Goal: Task Accomplishment & Management: Manage account settings

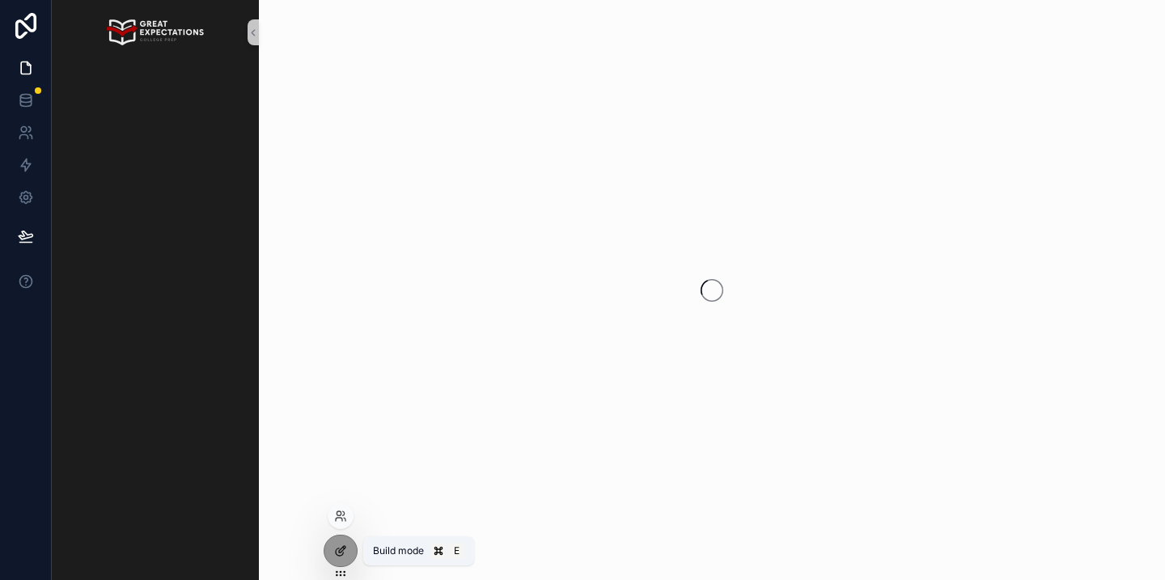
click at [332, 549] on div at bounding box center [341, 551] width 32 height 31
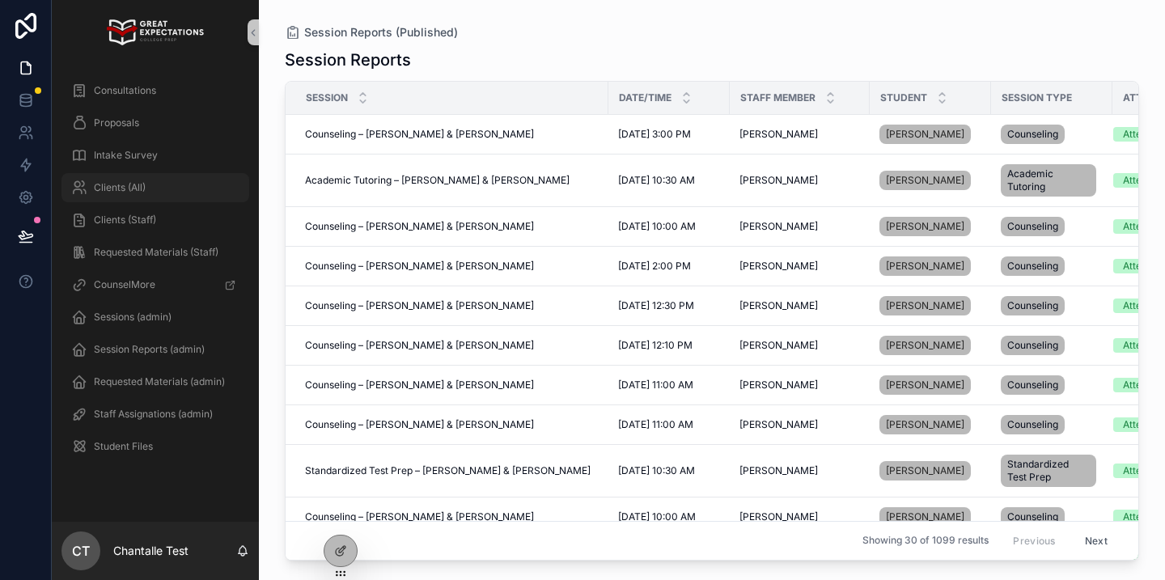
click at [138, 180] on div "Clients (All)" at bounding box center [155, 188] width 168 height 26
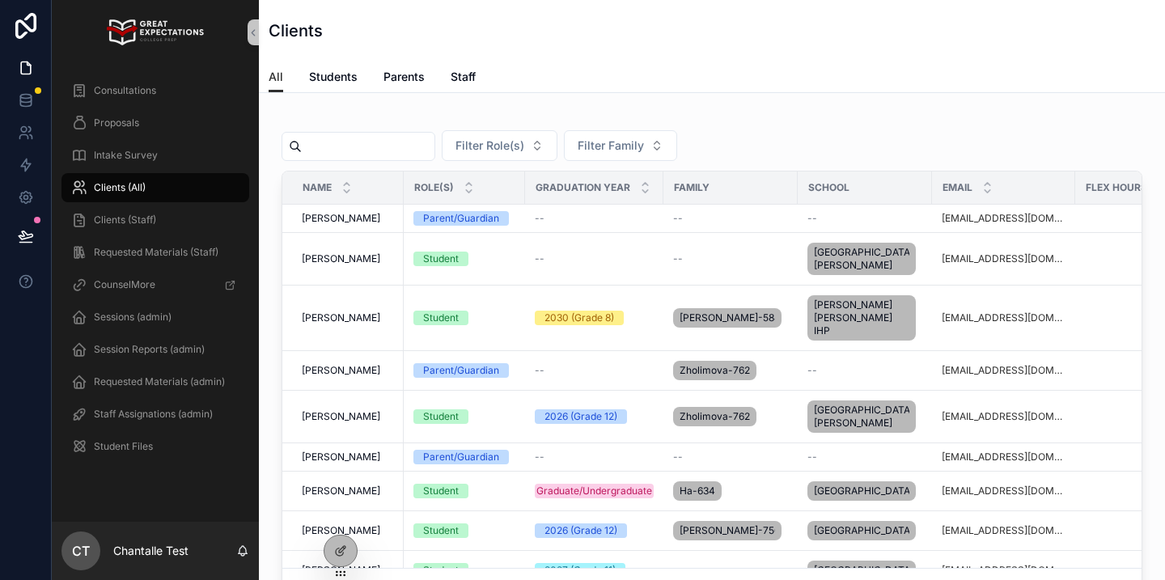
click at [397, 135] on input "scrollable content" at bounding box center [368, 146] width 133 height 23
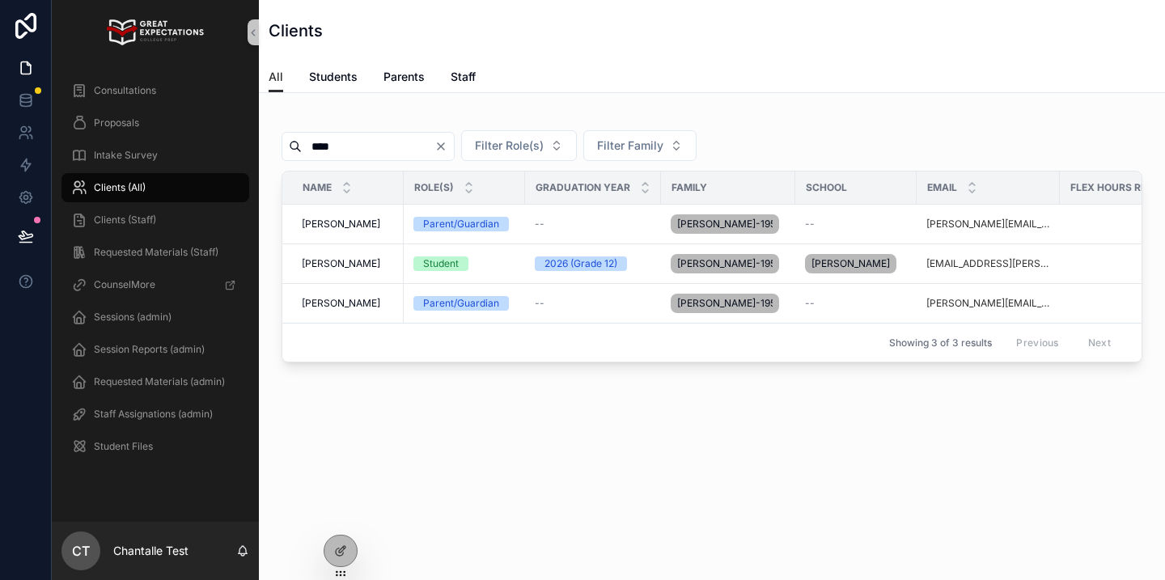
type input "****"
click at [334, 295] on td "Bradley Haas Bradley Haas" at bounding box center [342, 304] width 121 height 40
click at [334, 303] on span "Bradley Haas" at bounding box center [341, 303] width 78 height 13
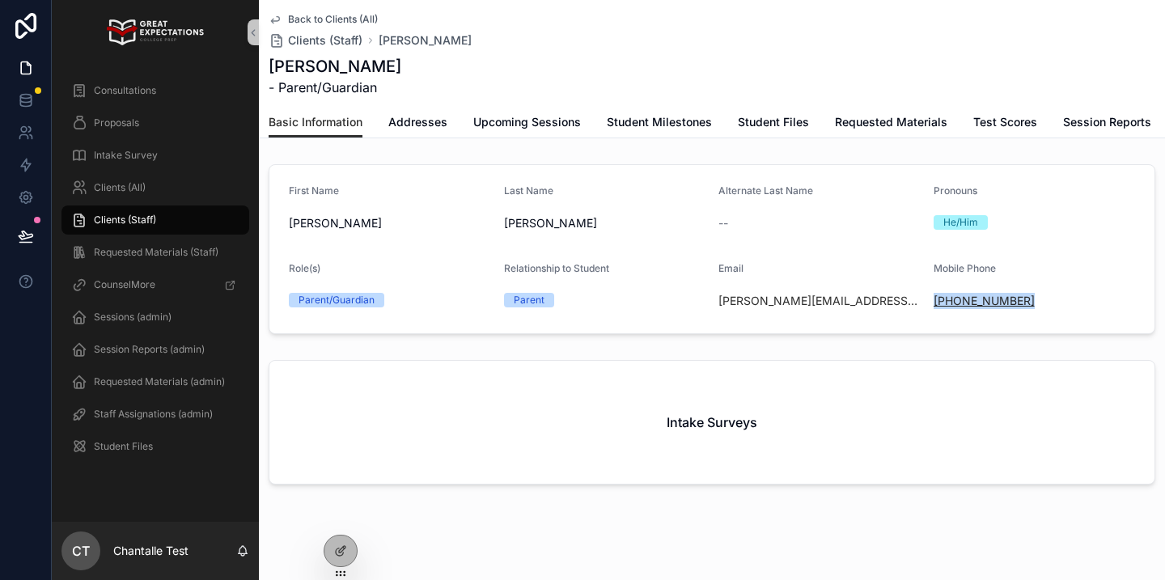
drag, startPoint x: 1041, startPoint y: 297, endPoint x: 934, endPoint y: 299, distance: 107.7
click at [934, 299] on div "(310) 850-5145" at bounding box center [1035, 301] width 202 height 16
copy link "(310) 850-5145"
click at [414, 119] on span "Addresses" at bounding box center [417, 122] width 59 height 16
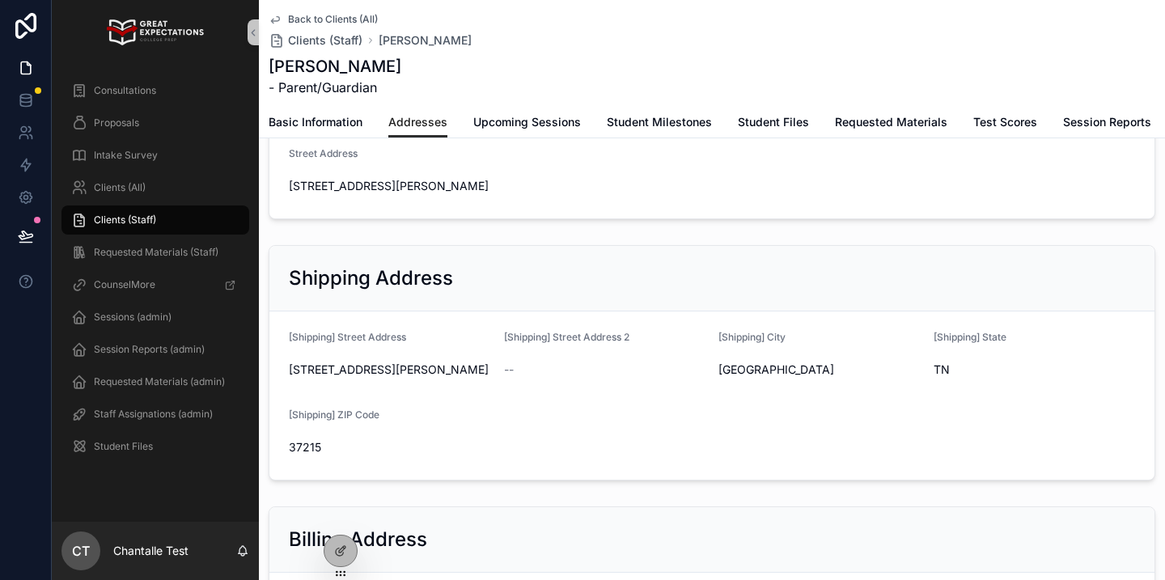
scroll to position [118, 0]
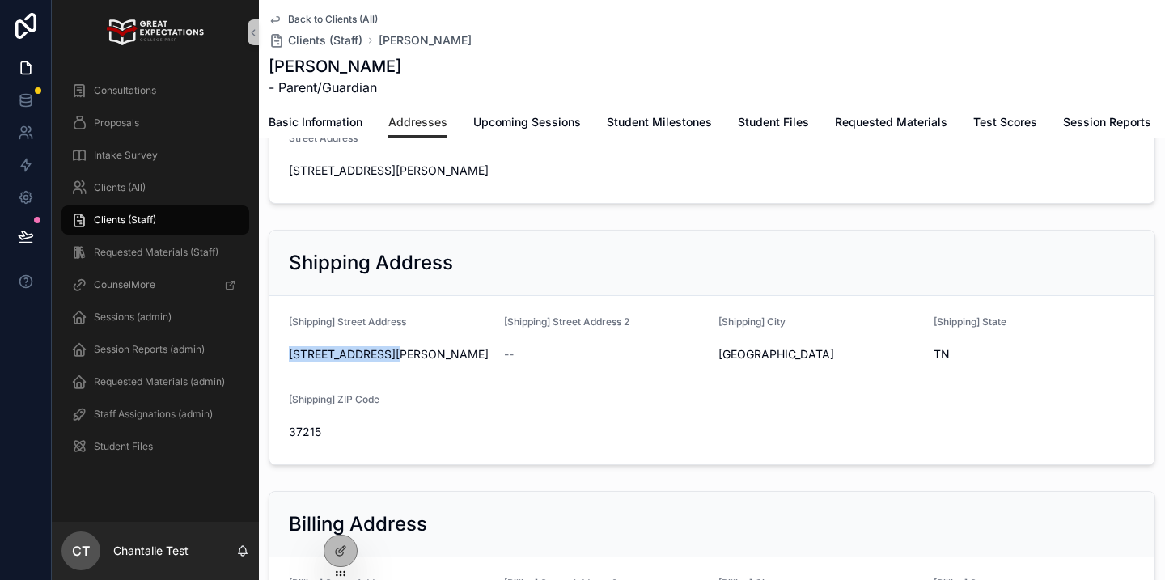
drag, startPoint x: 422, startPoint y: 356, endPoint x: 278, endPoint y: 355, distance: 143.2
click at [278, 355] on form "[Shipping] Street Address 4023 Dorcas Court [Shipping] Street Address 2 -- [Shi…" at bounding box center [711, 380] width 885 height 168
copy span "4023 Dorcas Court"
click at [486, 137] on link "Upcoming Sessions" at bounding box center [527, 124] width 108 height 32
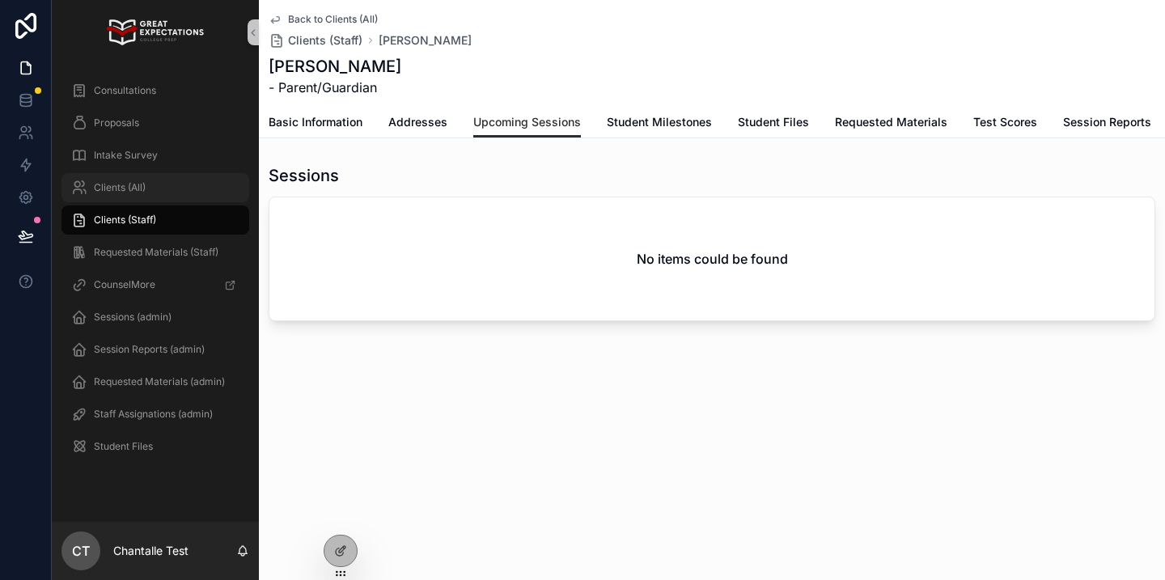
click at [197, 197] on div "Clients (All)" at bounding box center [155, 188] width 168 height 26
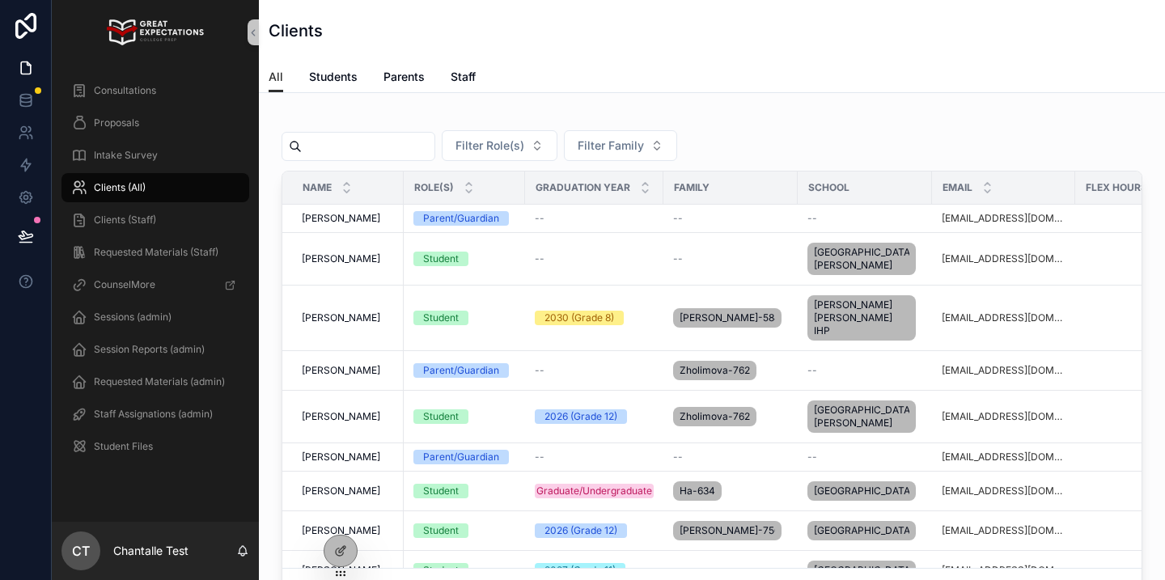
click at [423, 159] on div "scrollable content" at bounding box center [359, 146] width 154 height 29
click at [417, 159] on div "scrollable content" at bounding box center [359, 146] width 154 height 29
click at [409, 150] on input "scrollable content" at bounding box center [368, 146] width 133 height 23
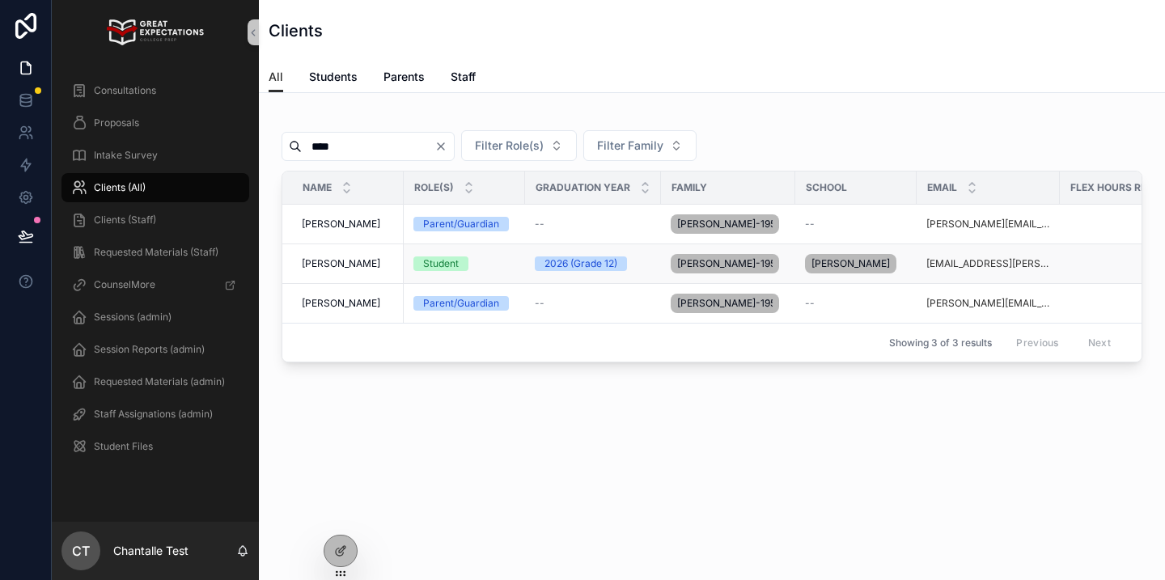
type input "****"
click at [338, 265] on span "[PERSON_NAME]" at bounding box center [341, 263] width 78 height 13
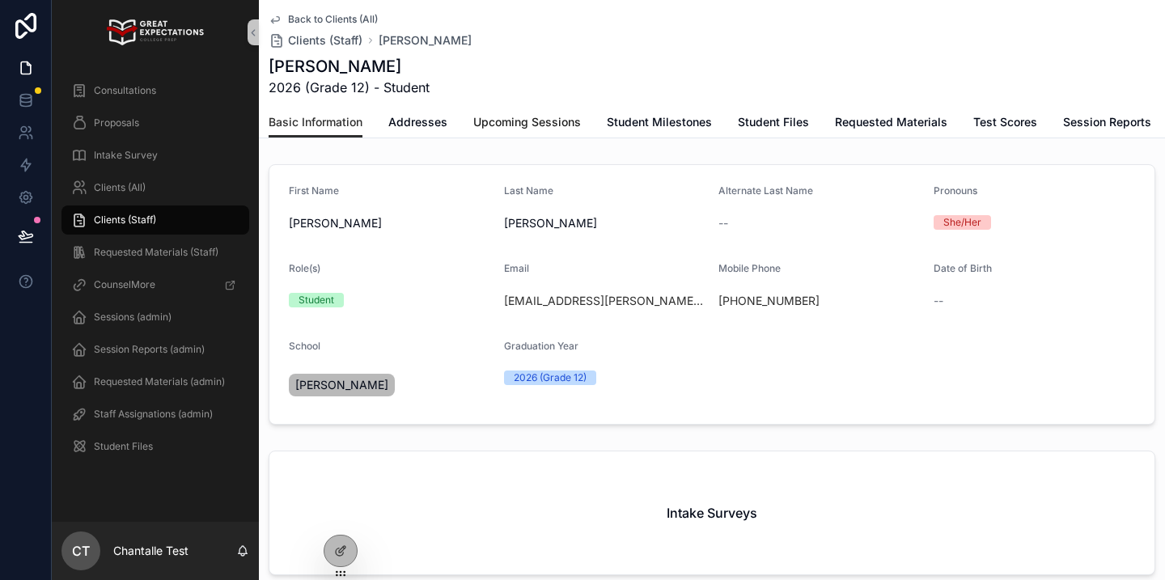
click at [524, 125] on span "Upcoming Sessions" at bounding box center [527, 122] width 108 height 16
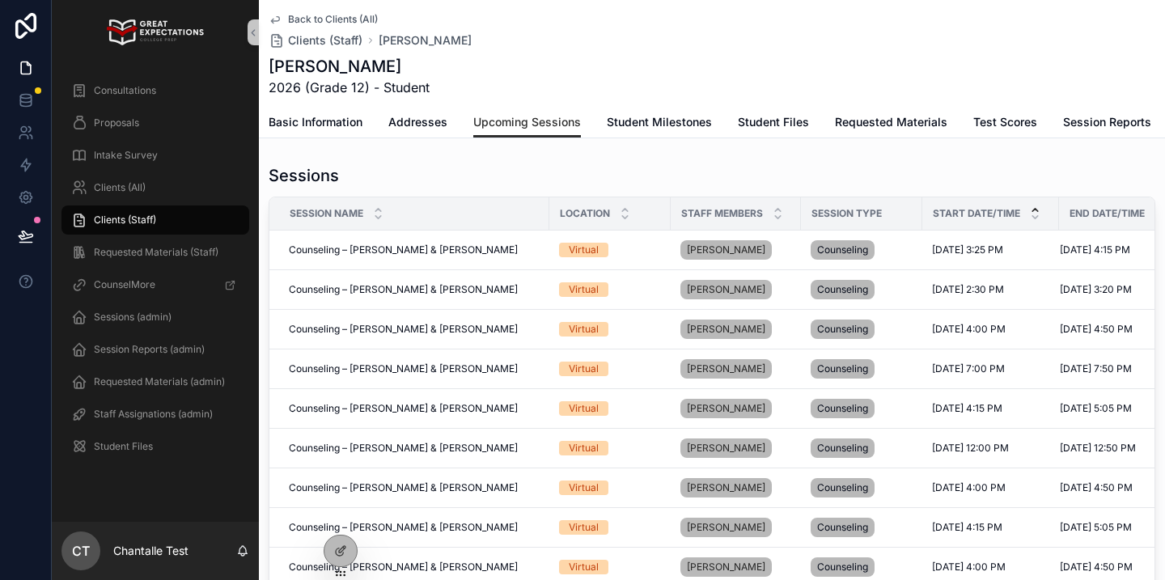
click at [1036, 206] on icon "scrollable content" at bounding box center [1035, 210] width 11 height 11
click at [134, 195] on div "Clients (All)" at bounding box center [155, 188] width 168 height 26
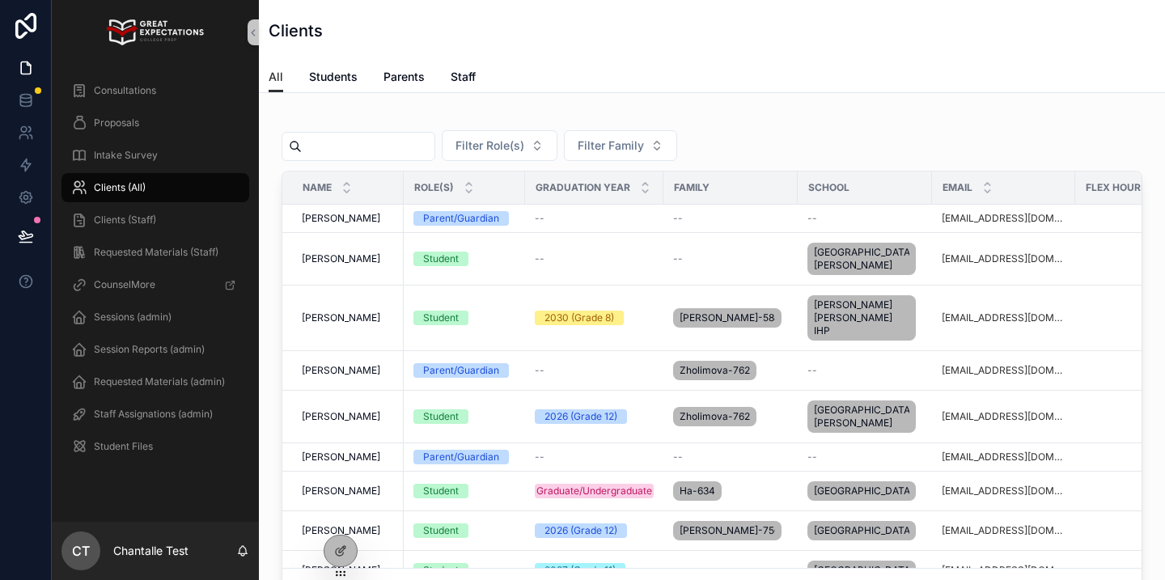
click at [332, 148] on input "scrollable content" at bounding box center [368, 146] width 133 height 23
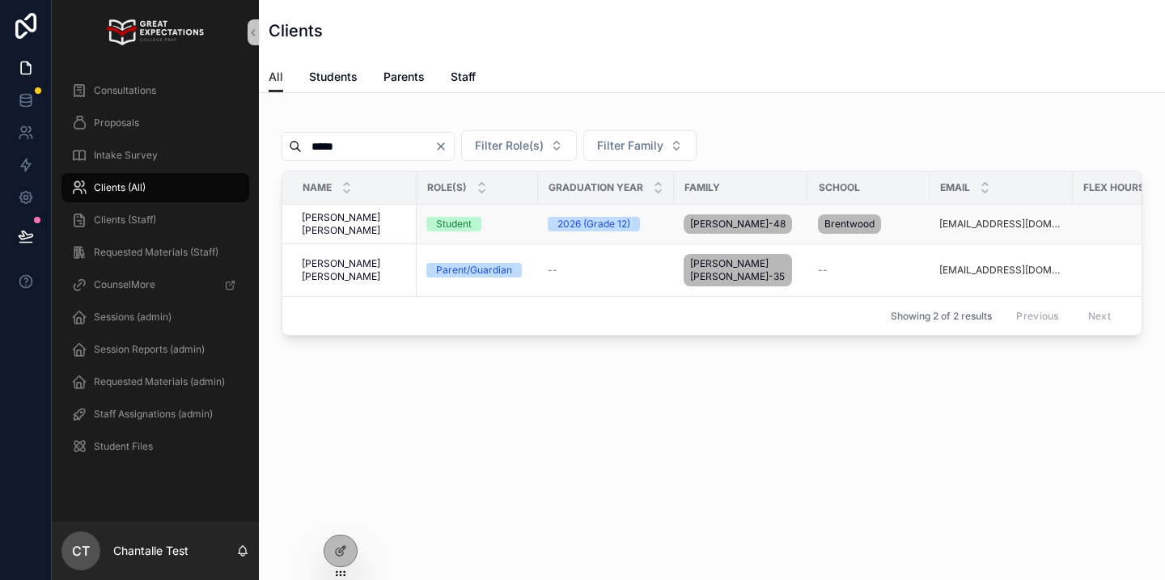
type input "*****"
click at [340, 229] on span "Cooper Neumann" at bounding box center [354, 224] width 105 height 26
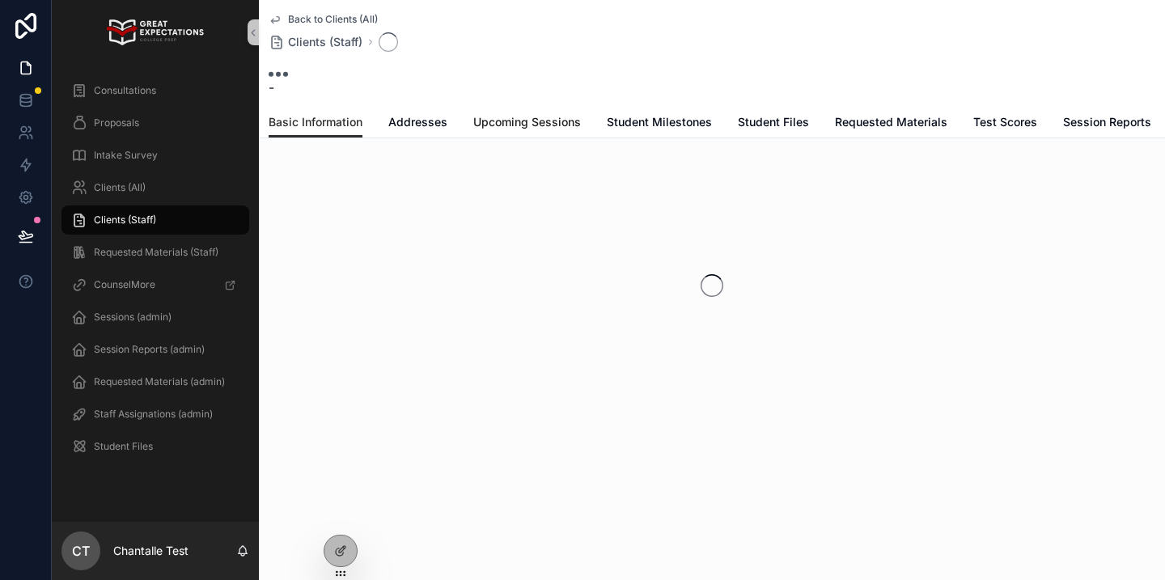
click at [503, 123] on span "Upcoming Sessions" at bounding box center [527, 122] width 108 height 16
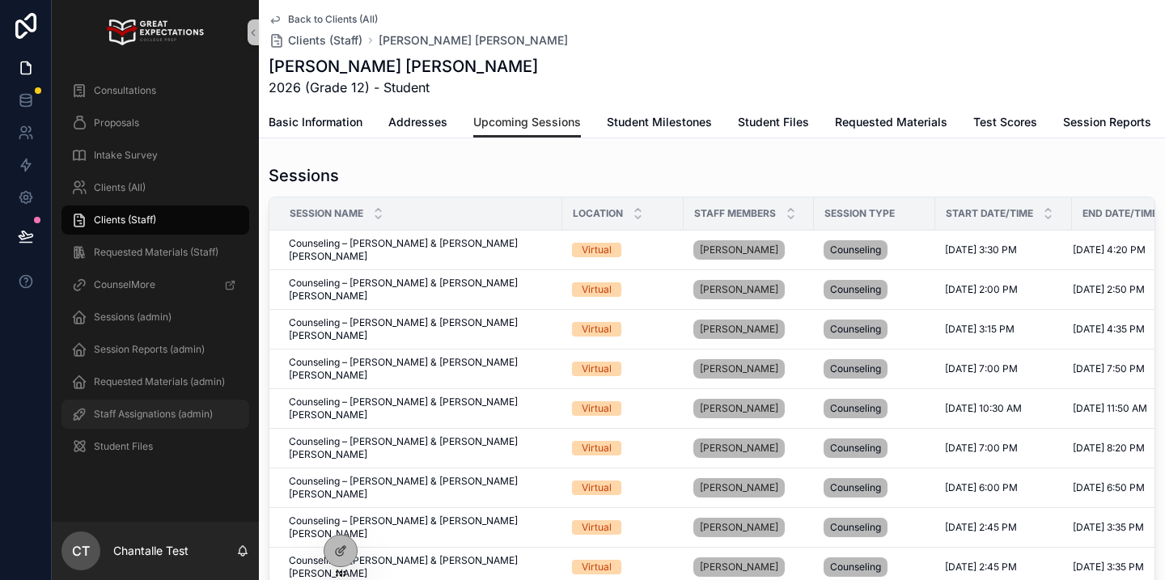
click at [164, 413] on span "Staff Assignations (admin)" at bounding box center [153, 414] width 119 height 13
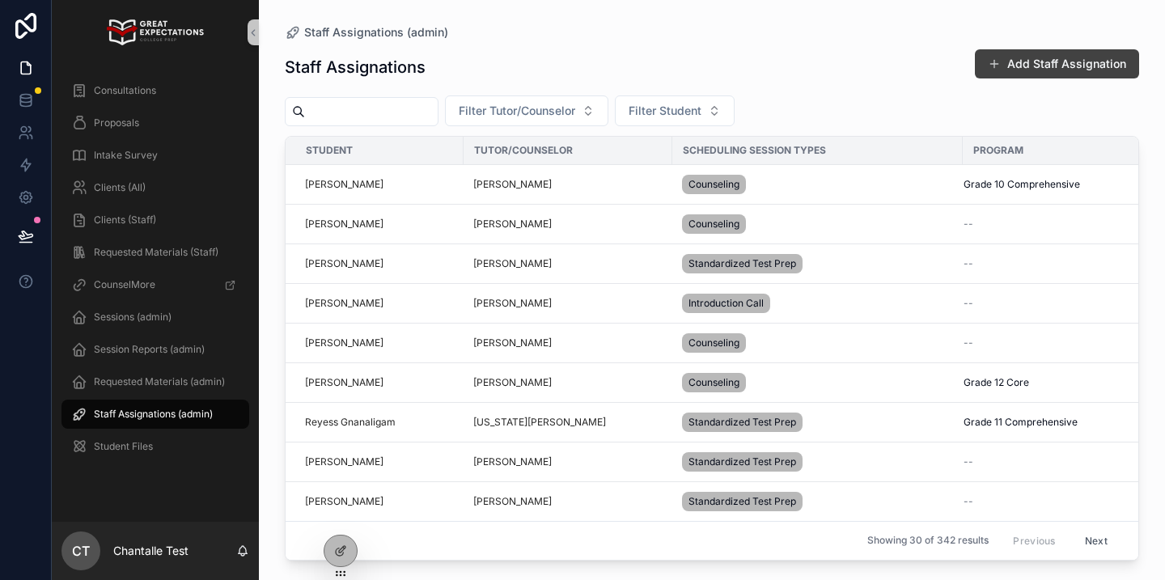
click at [1076, 73] on button "Add Staff Assignation" at bounding box center [1057, 63] width 164 height 29
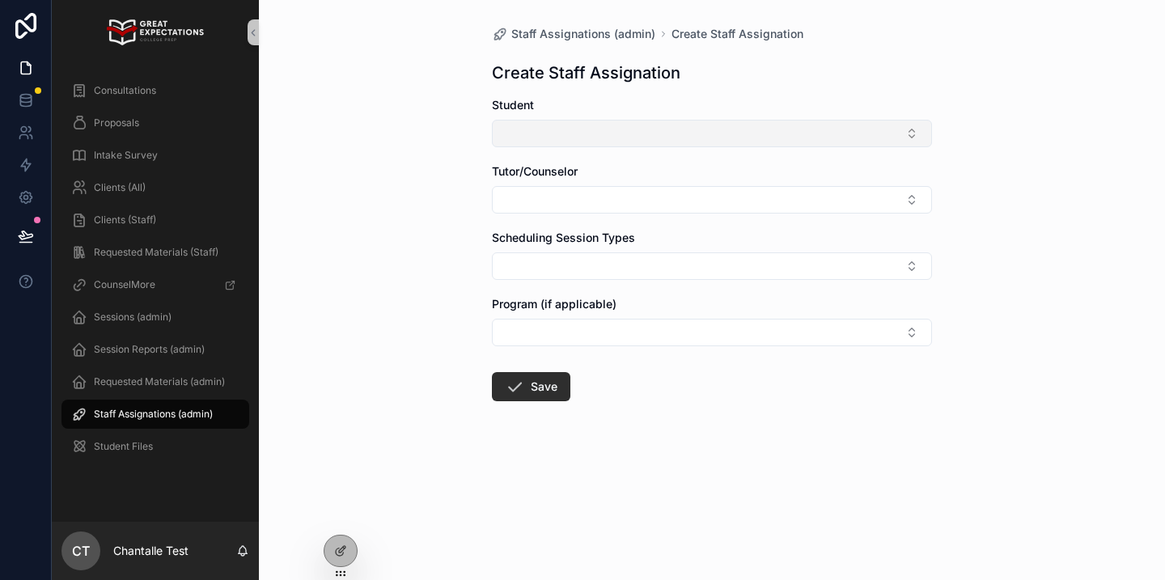
click at [763, 142] on button "Select Button" at bounding box center [712, 134] width 440 height 28
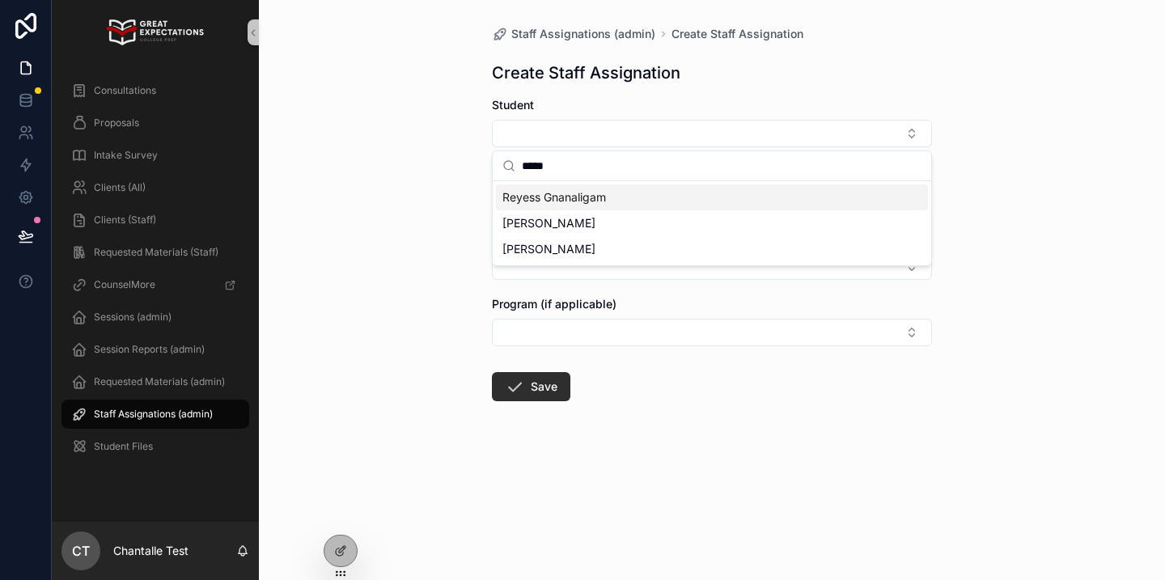
type input "*****"
click at [672, 190] on div "Reyess Gnanaligam" at bounding box center [712, 198] width 432 height 26
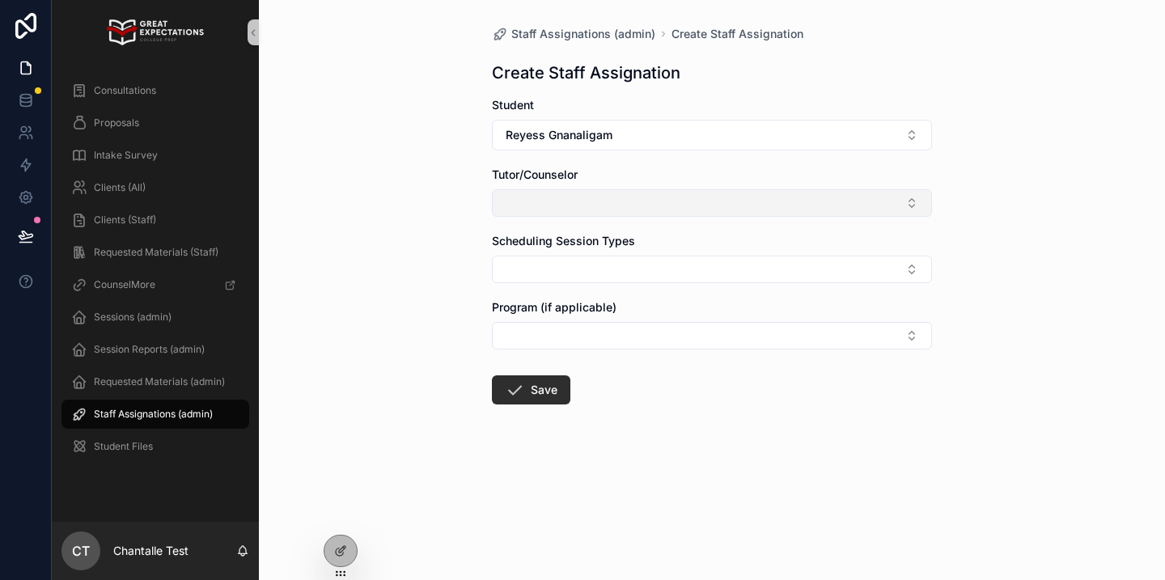
click at [672, 190] on button "Select Button" at bounding box center [712, 203] width 440 height 28
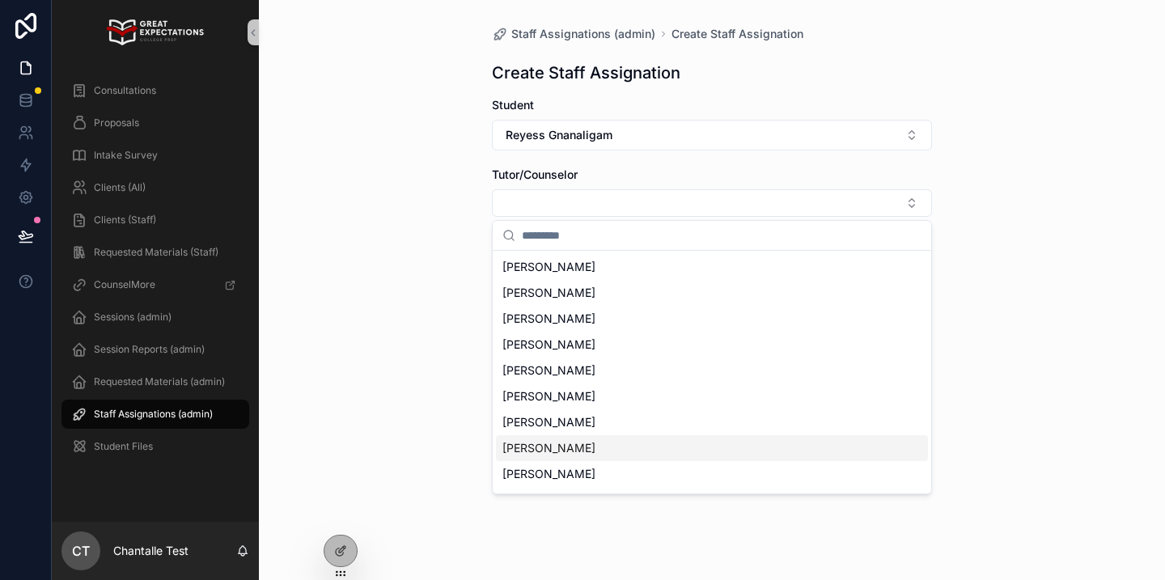
click at [555, 442] on span "Katie Charles" at bounding box center [549, 448] width 93 height 16
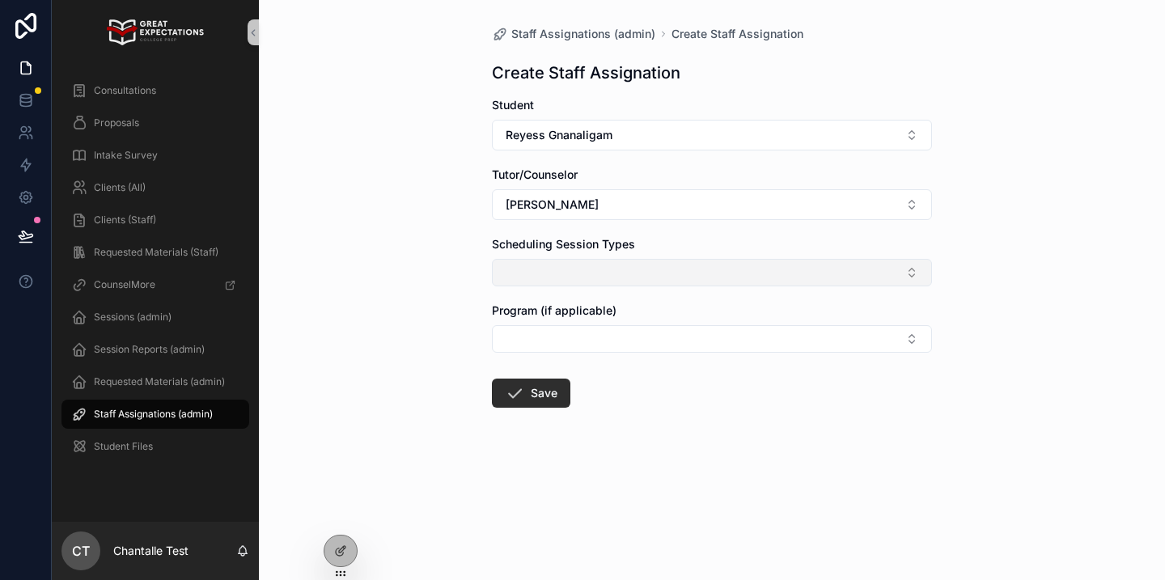
click at [556, 280] on button "Select Button" at bounding box center [712, 273] width 440 height 28
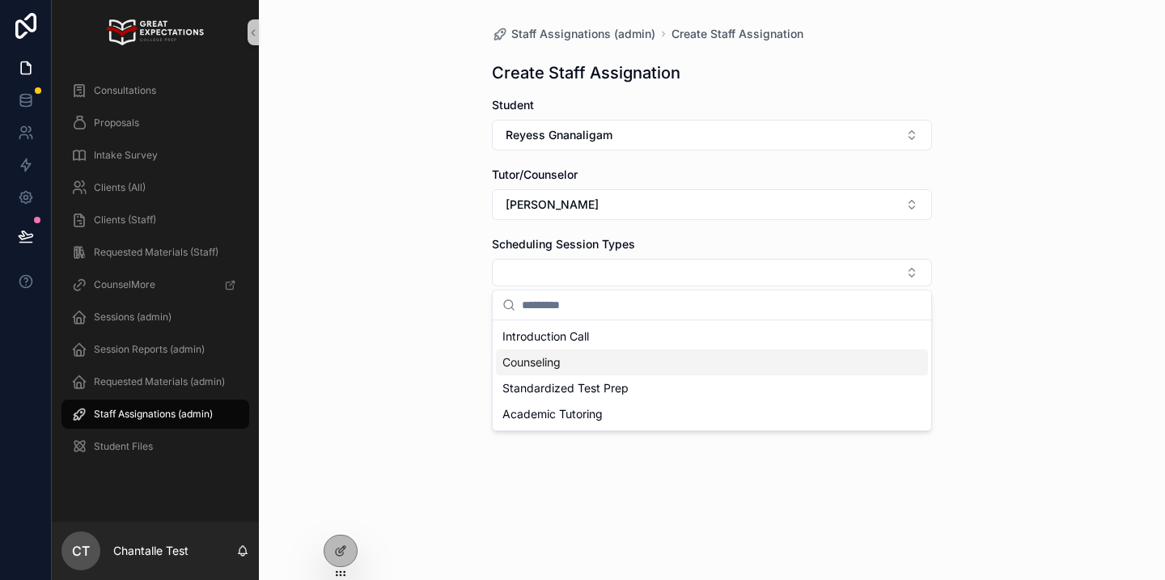
click at [550, 353] on div "Counseling" at bounding box center [712, 363] width 432 height 26
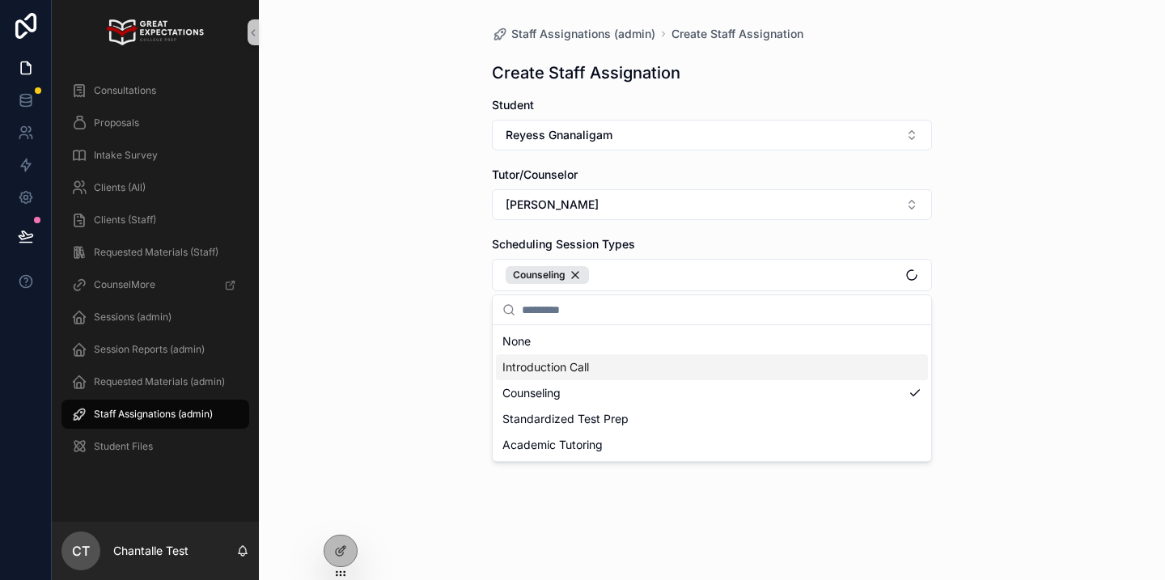
click at [407, 385] on div "Staff Assignations (admin) Create Staff Assignation Create Staff Assignation St…" at bounding box center [712, 290] width 906 height 580
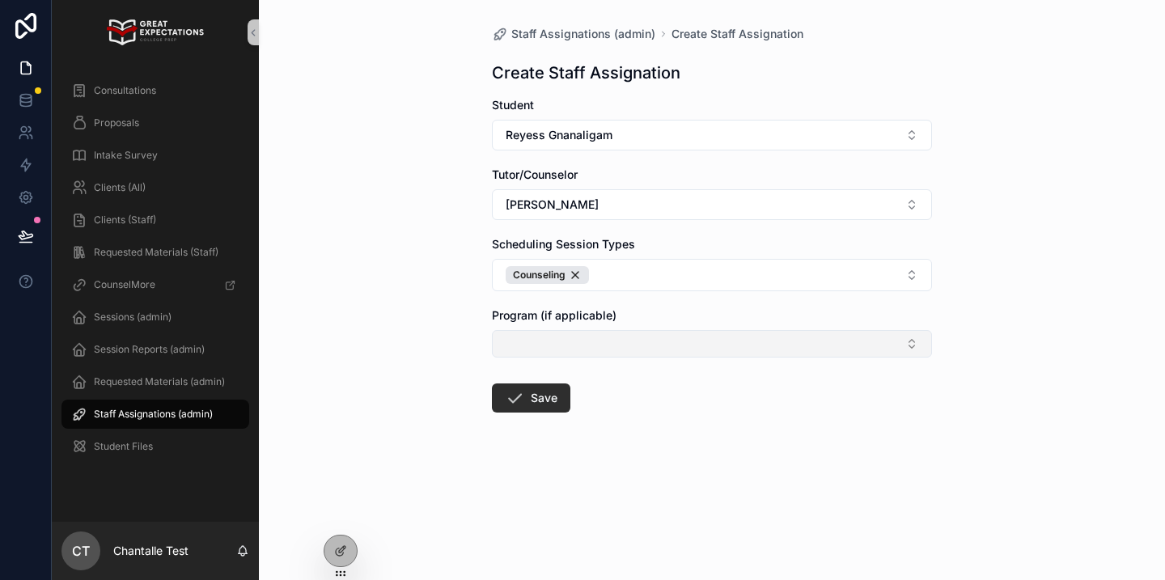
click at [546, 341] on button "Select Button" at bounding box center [712, 344] width 440 height 28
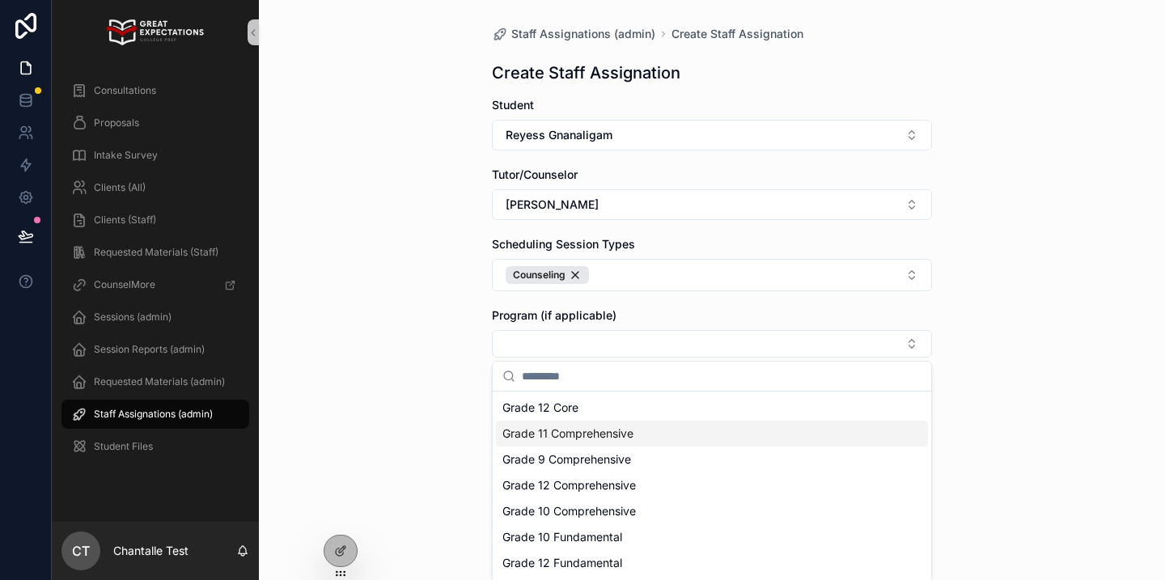
click at [570, 435] on span "Grade 11 Comprehensive" at bounding box center [568, 434] width 131 height 16
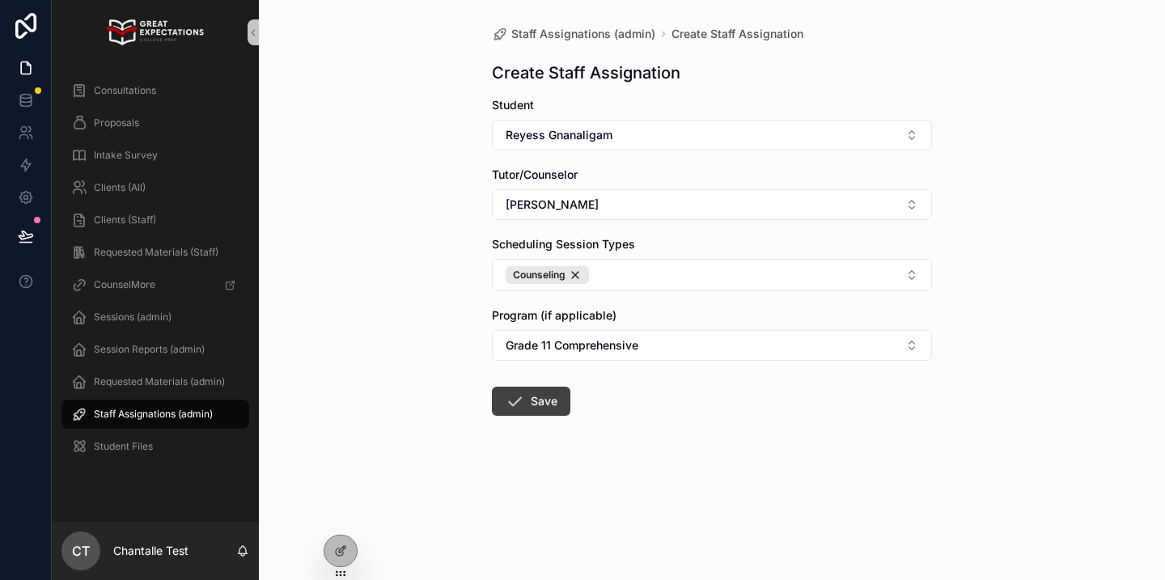
click at [517, 397] on icon "scrollable content" at bounding box center [514, 401] width 19 height 19
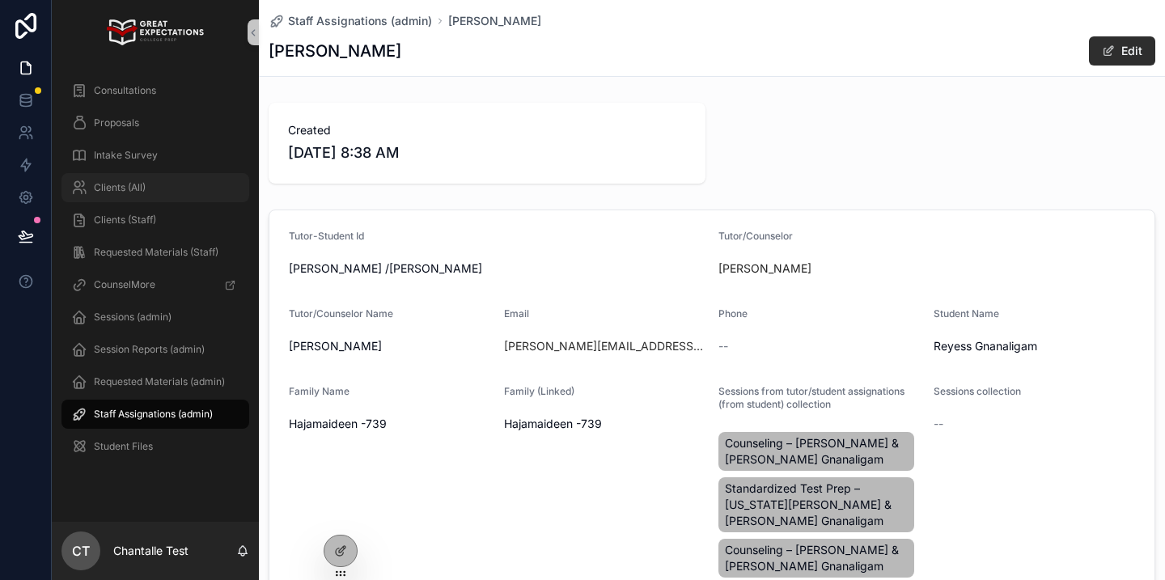
click at [173, 191] on div "Clients (All)" at bounding box center [155, 188] width 168 height 26
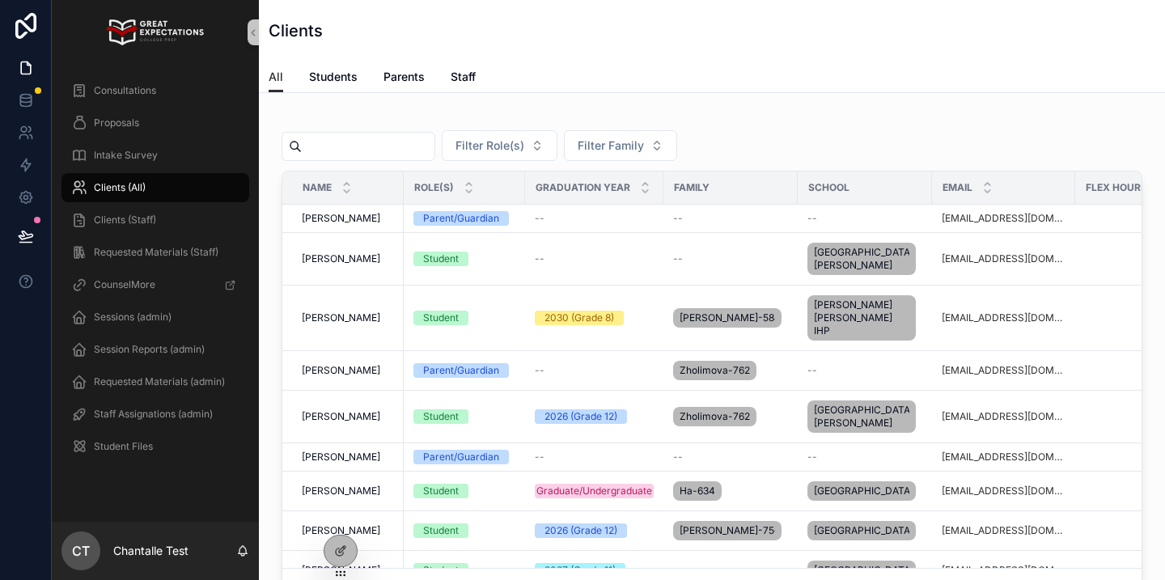
click at [383, 142] on input "scrollable content" at bounding box center [368, 146] width 133 height 23
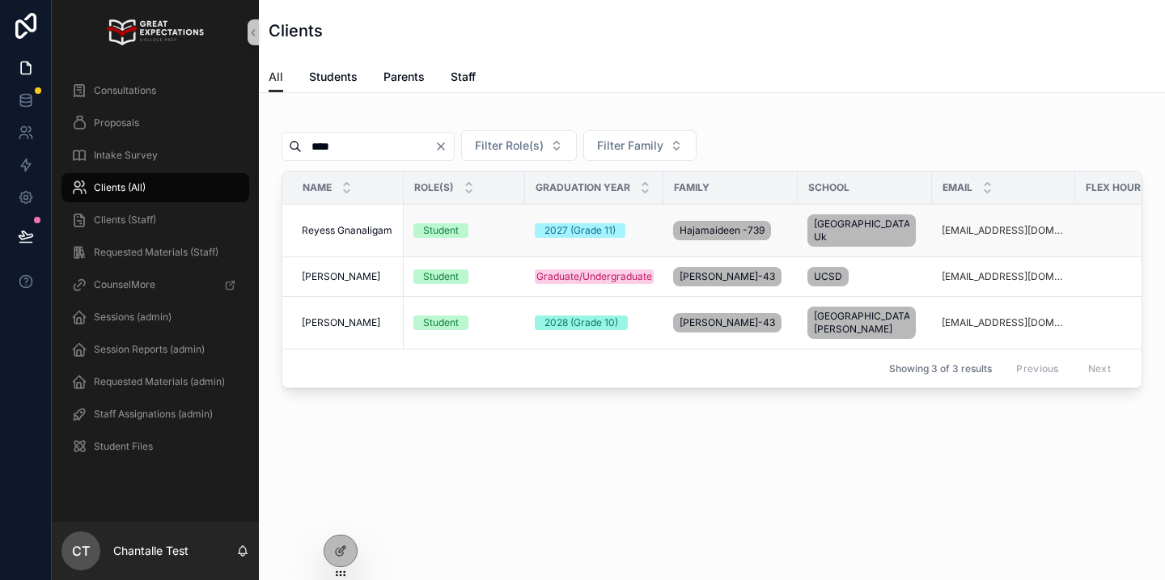
type input "****"
click at [350, 227] on span "Reyess Gnanaligam" at bounding box center [347, 230] width 91 height 13
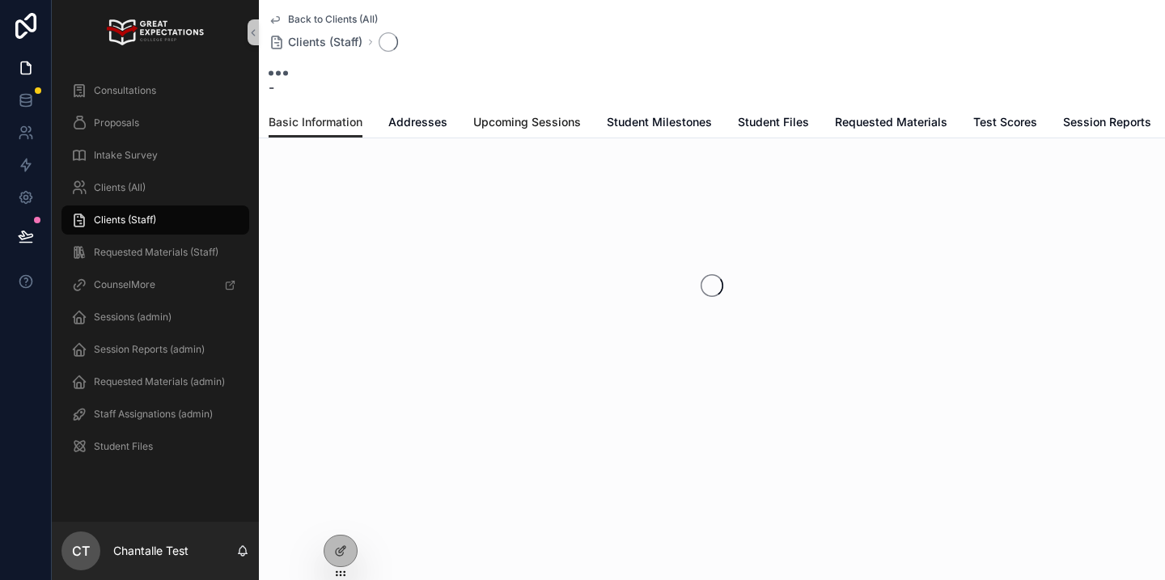
click at [528, 127] on span "Upcoming Sessions" at bounding box center [527, 122] width 108 height 16
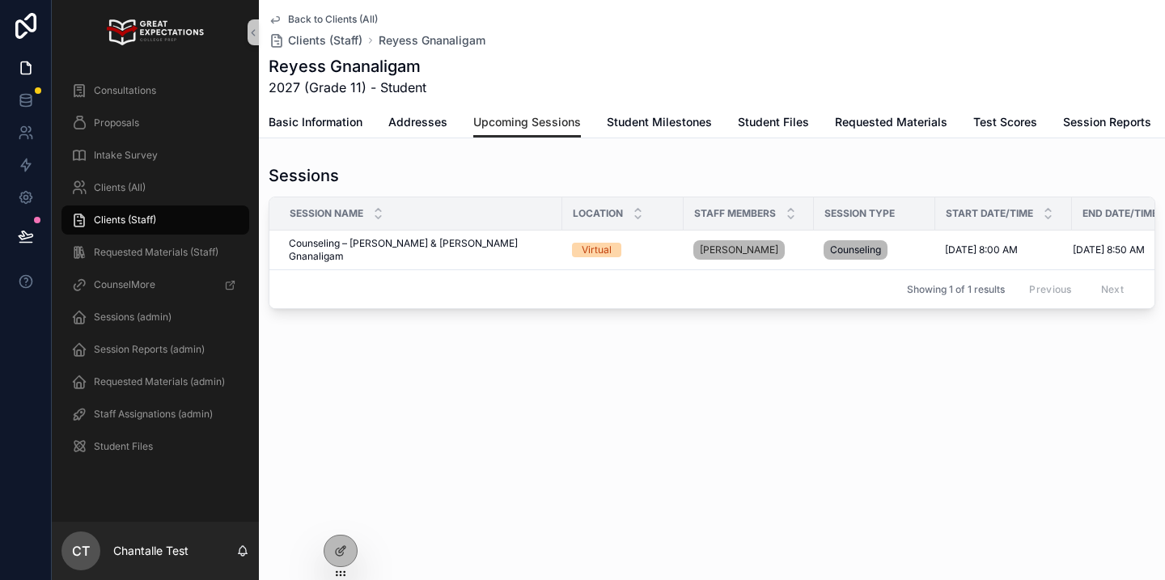
click at [159, 203] on div "Clients (All)" at bounding box center [155, 188] width 207 height 32
click at [159, 195] on div "Clients (All)" at bounding box center [155, 188] width 168 height 26
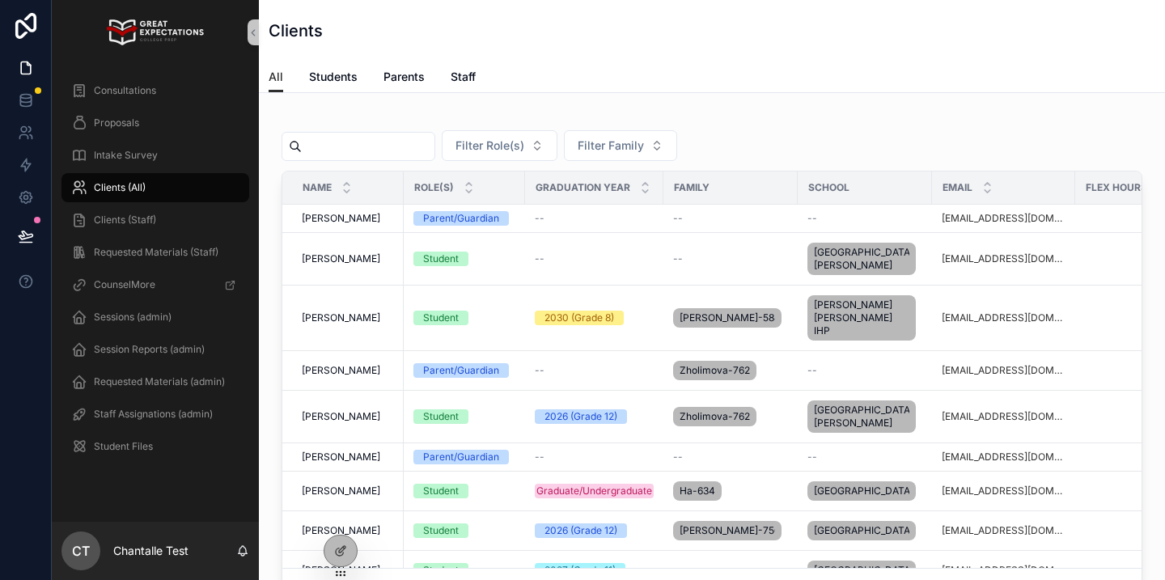
click at [398, 159] on div "scrollable content" at bounding box center [359, 146] width 154 height 29
click at [396, 139] on input "scrollable content" at bounding box center [368, 146] width 133 height 23
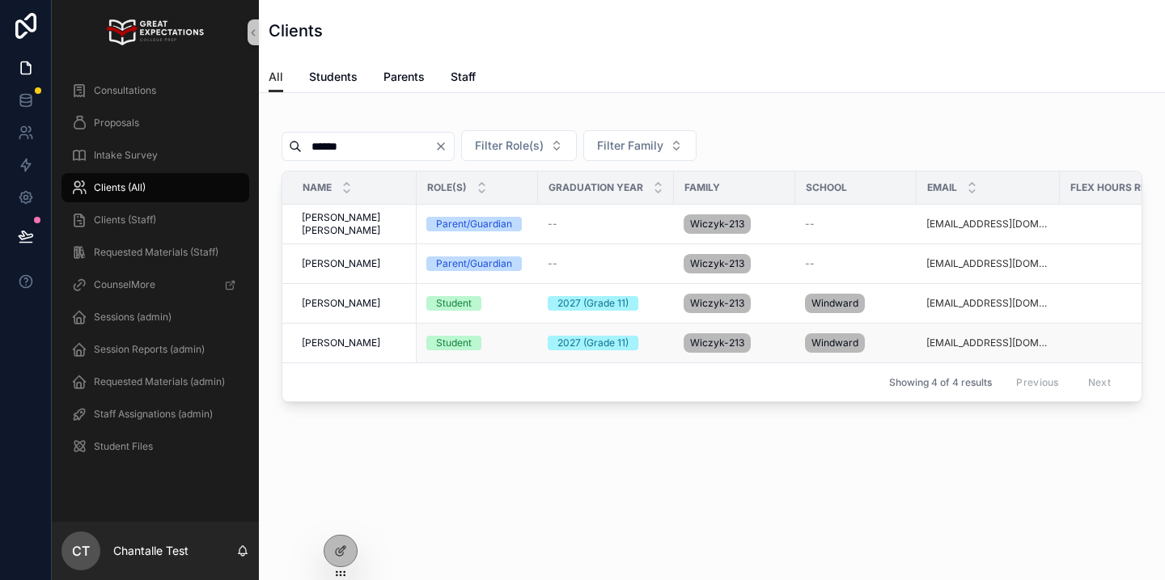
type input "******"
click at [346, 339] on span "Sloane Wiczyk" at bounding box center [341, 343] width 78 height 13
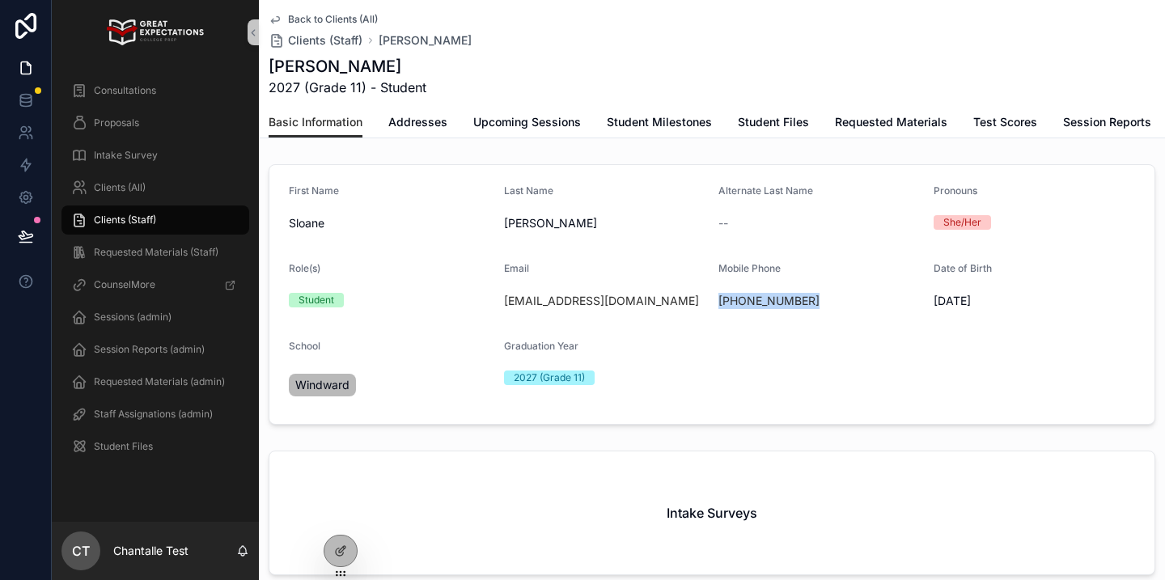
drag, startPoint x: 825, startPoint y: 301, endPoint x: 718, endPoint y: 302, distance: 106.8
click at [718, 302] on form "First Name Sloane Last Name Wiczyk Alternate Last Name -- Pronouns She/Her Role…" at bounding box center [711, 294] width 885 height 259
copy link "(424) 333-6339"
click at [161, 180] on div "Clients (All)" at bounding box center [155, 188] width 168 height 26
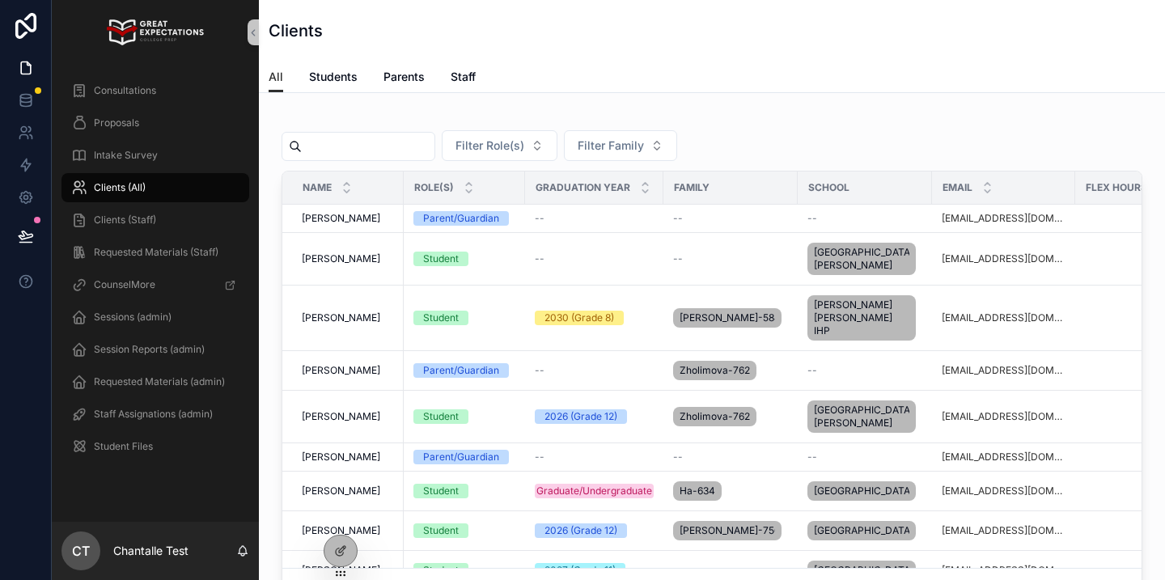
click at [345, 157] on input "scrollable content" at bounding box center [368, 146] width 133 height 23
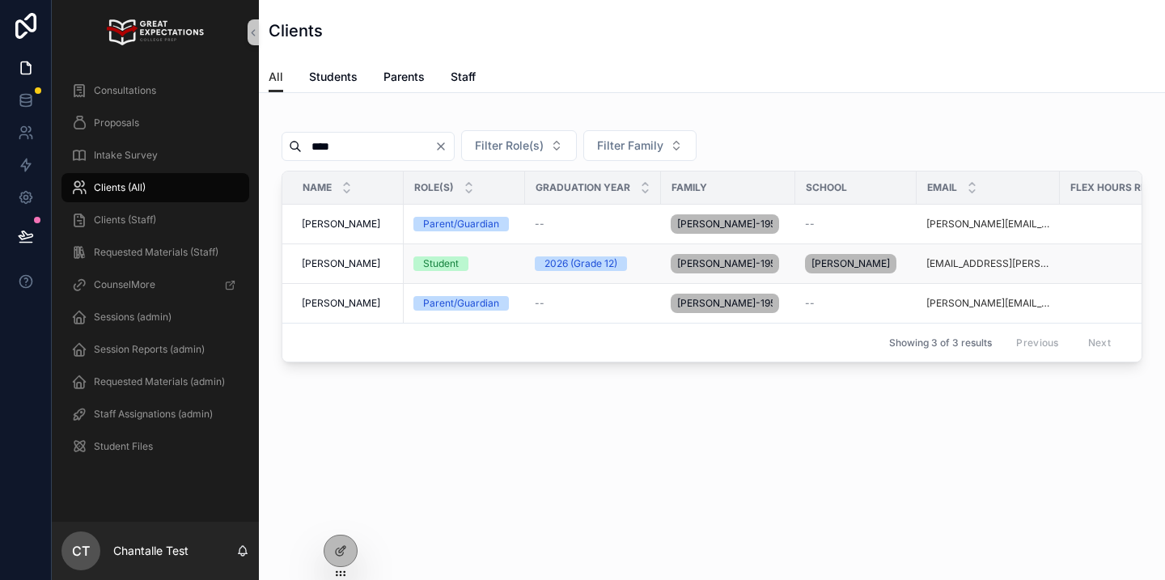
type input "****"
click at [332, 265] on span "[PERSON_NAME]" at bounding box center [341, 263] width 78 height 13
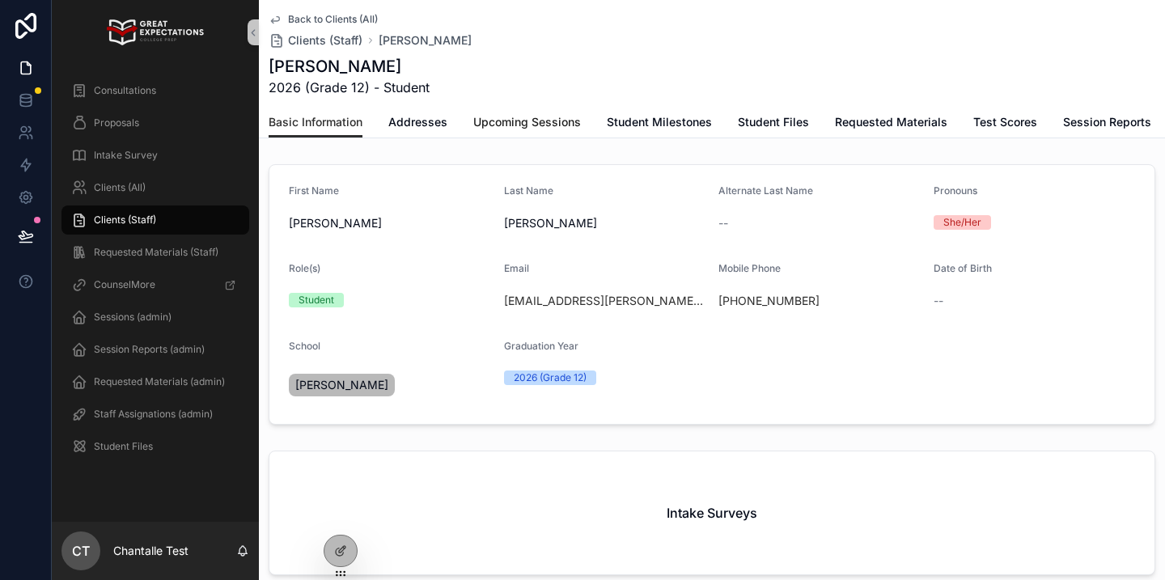
click at [533, 122] on span "Upcoming Sessions" at bounding box center [527, 122] width 108 height 16
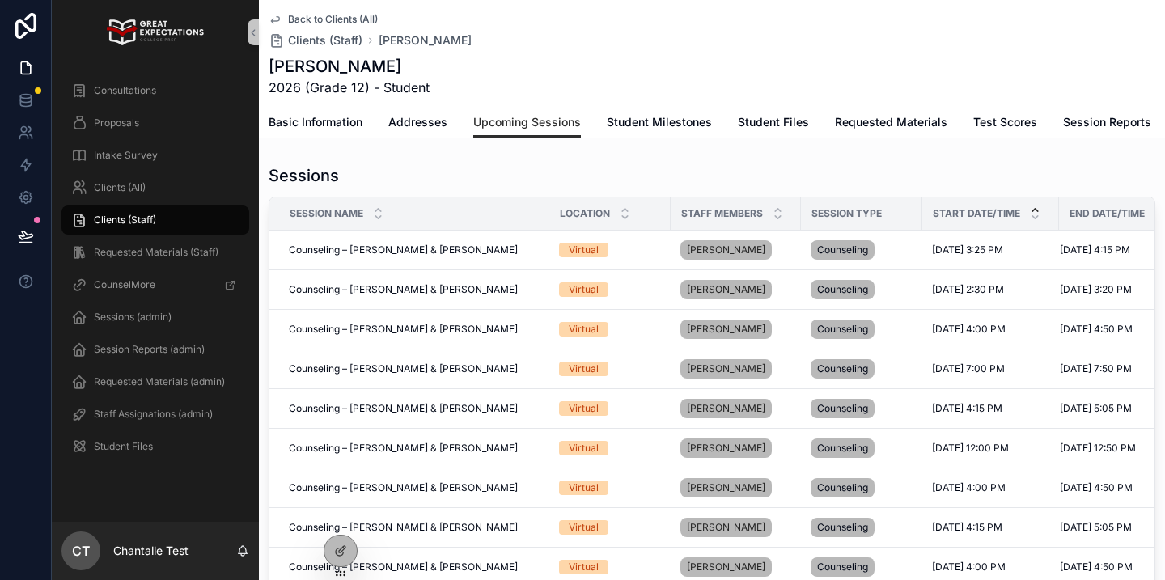
click at [1035, 207] on icon "scrollable content" at bounding box center [1035, 210] width 11 height 11
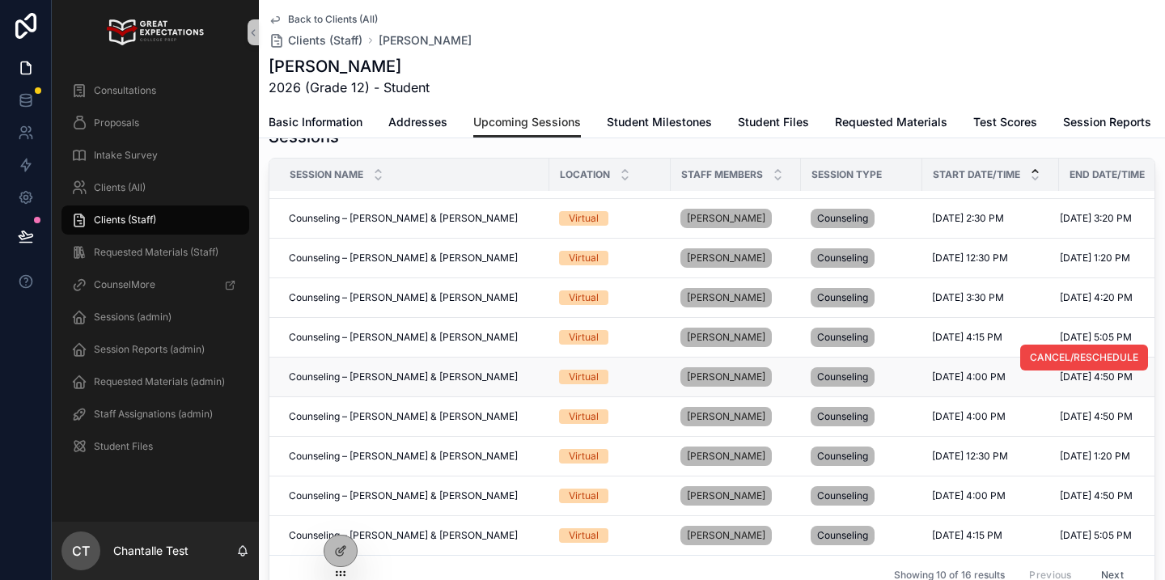
scroll to position [42, 0]
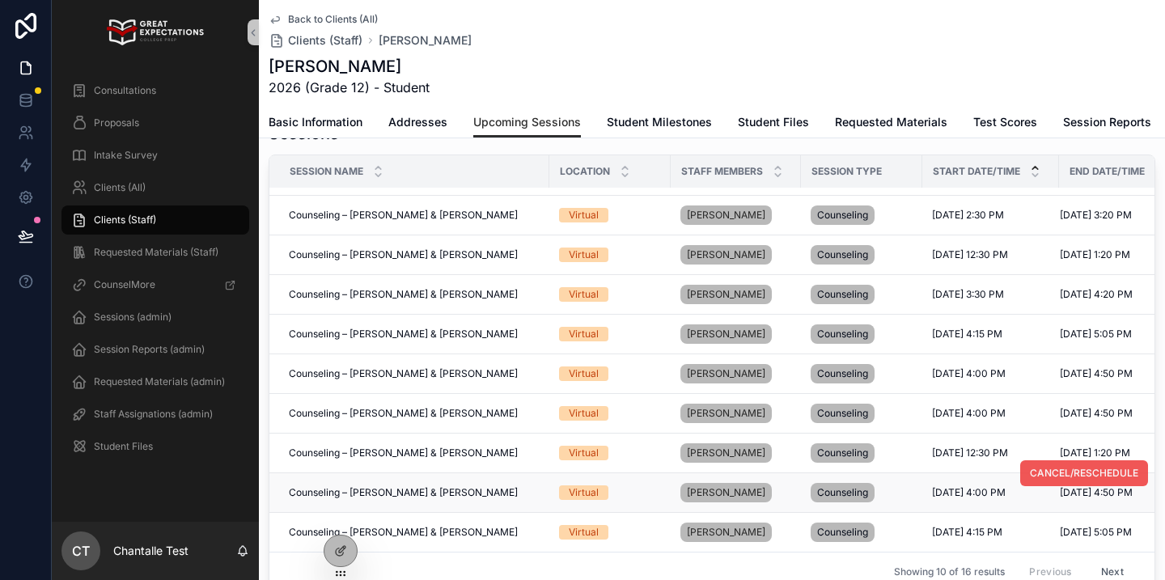
click at [1054, 480] on button "CANCEL/RESCHEDULE" at bounding box center [1084, 473] width 128 height 26
click at [345, 521] on icon at bounding box center [345, 519] width 2 height 3
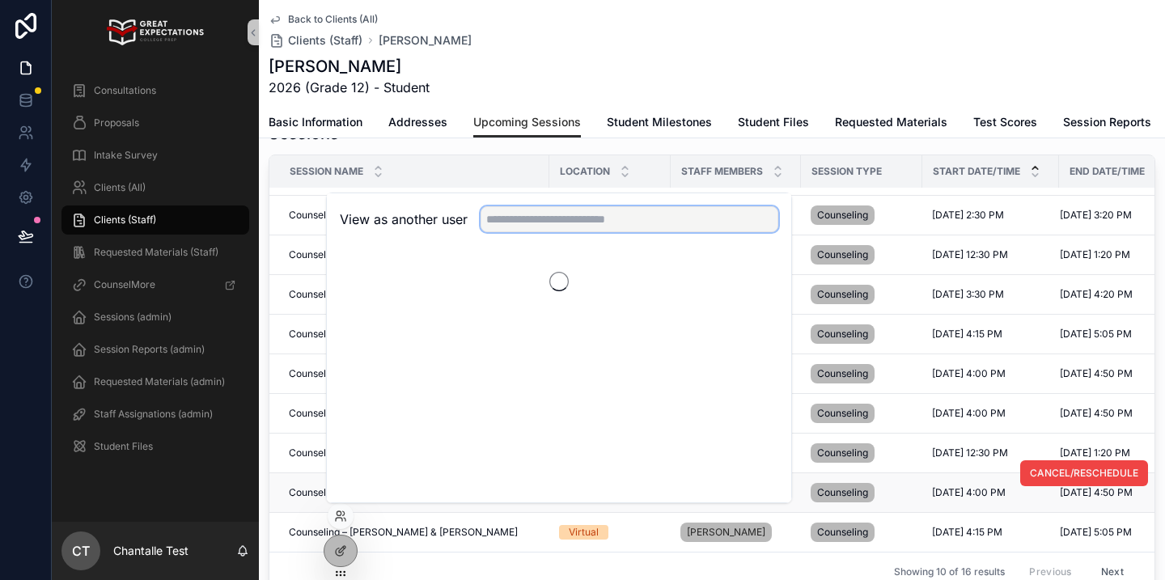
click at [519, 217] on input "text" at bounding box center [630, 219] width 298 height 26
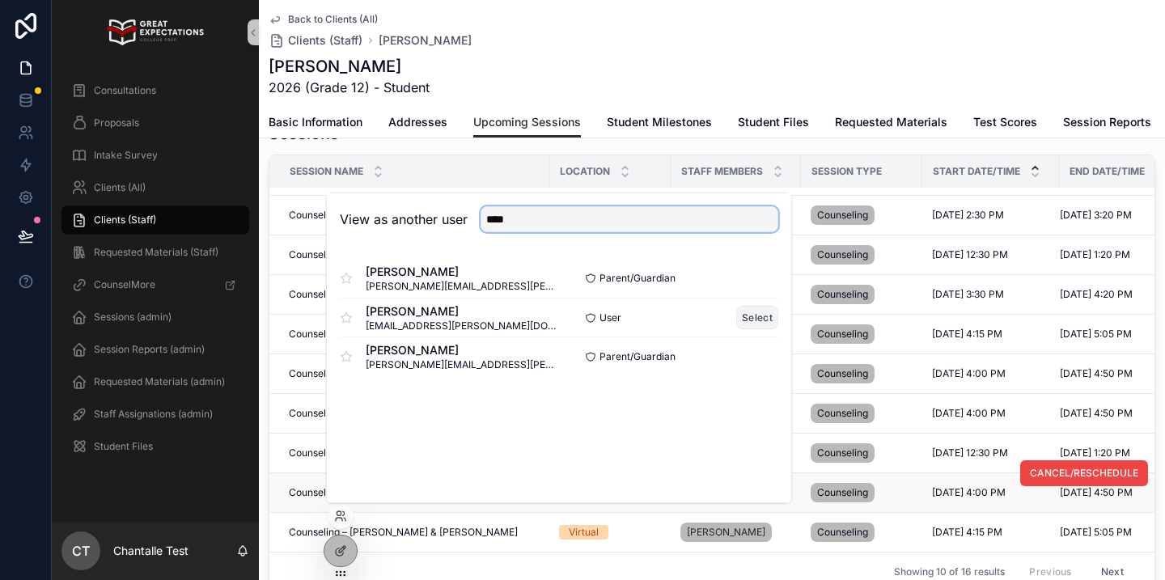
type input "****"
click at [761, 316] on button "Select" at bounding box center [757, 317] width 42 height 23
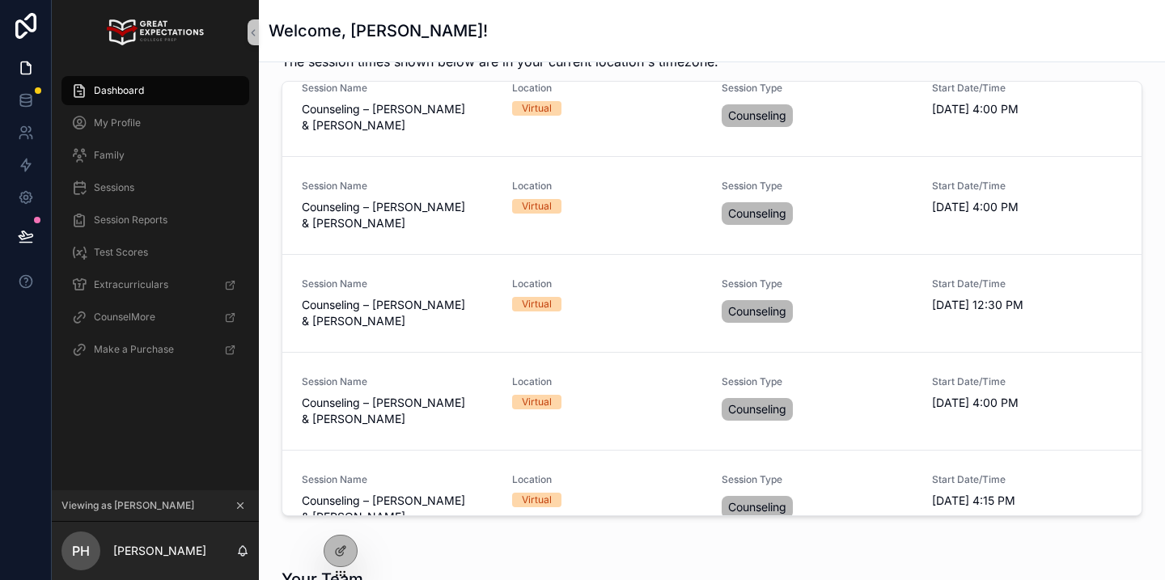
scroll to position [545, 0]
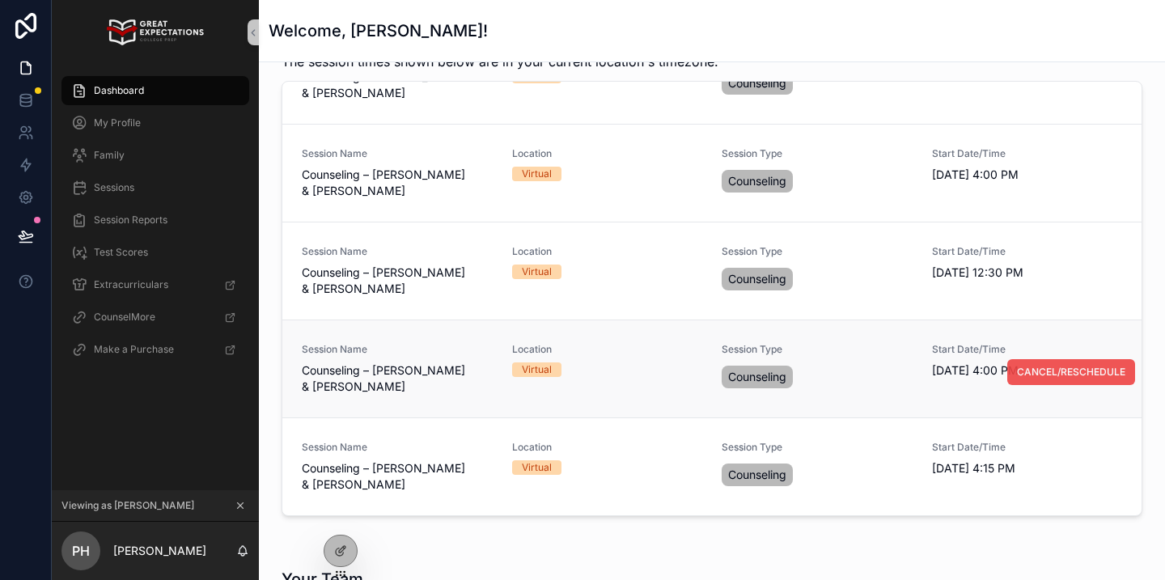
click at [1063, 363] on button "CANCEL/RESCHEDULE" at bounding box center [1071, 372] width 128 height 26
click at [1033, 467] on span "CANCEL/RESCHEDULE" at bounding box center [1071, 470] width 108 height 13
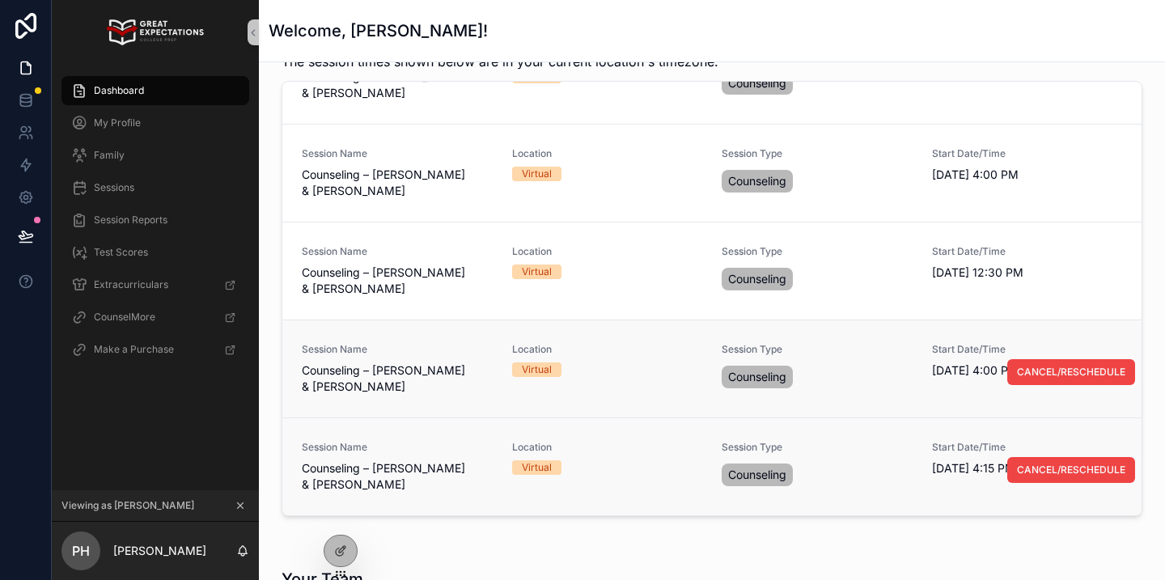
click at [1033, 467] on span "CANCEL/RESCHEDULE" at bounding box center [1071, 470] width 108 height 13
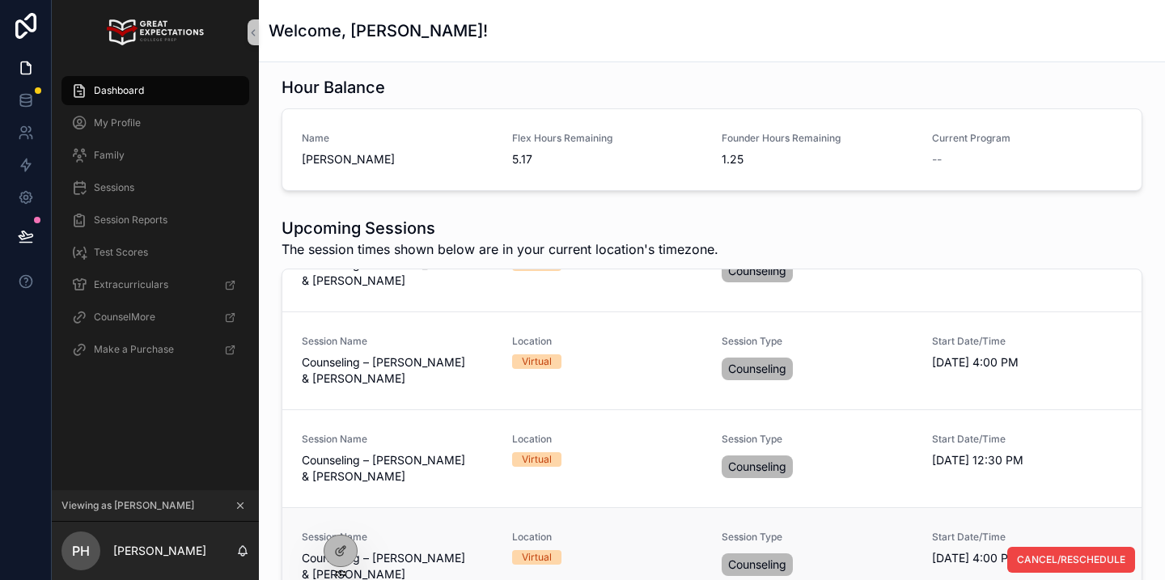
scroll to position [0, 0]
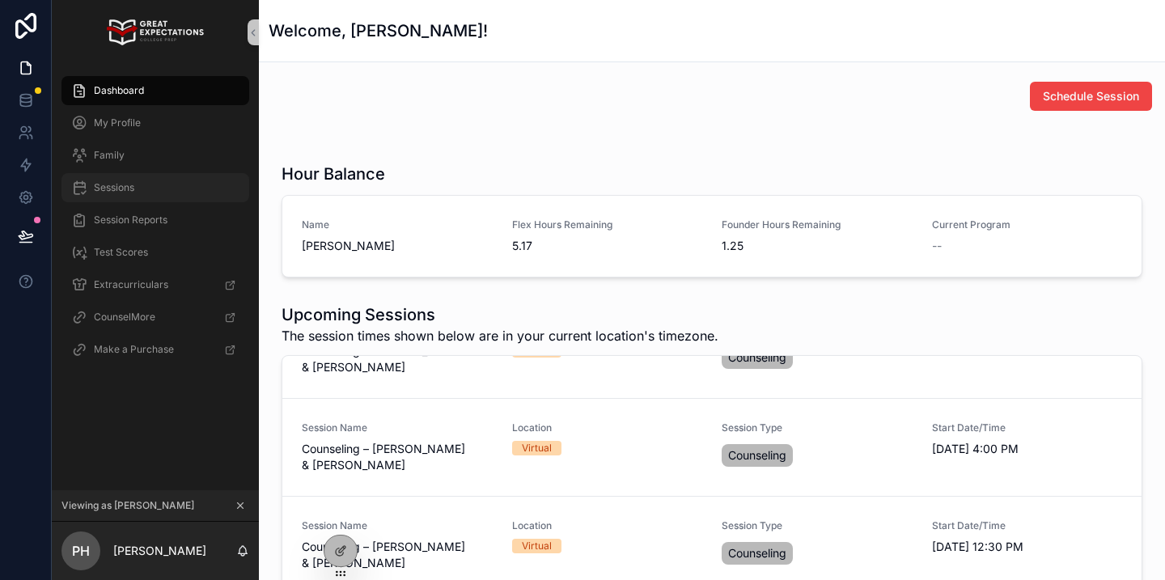
click at [151, 185] on div "Sessions" at bounding box center [155, 188] width 168 height 26
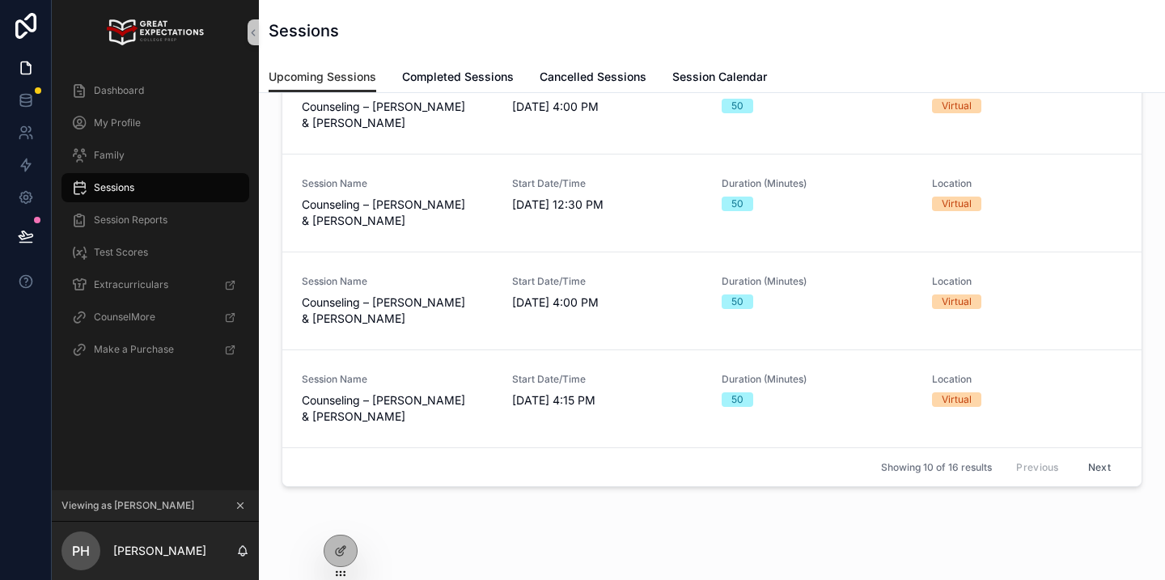
scroll to position [191, 0]
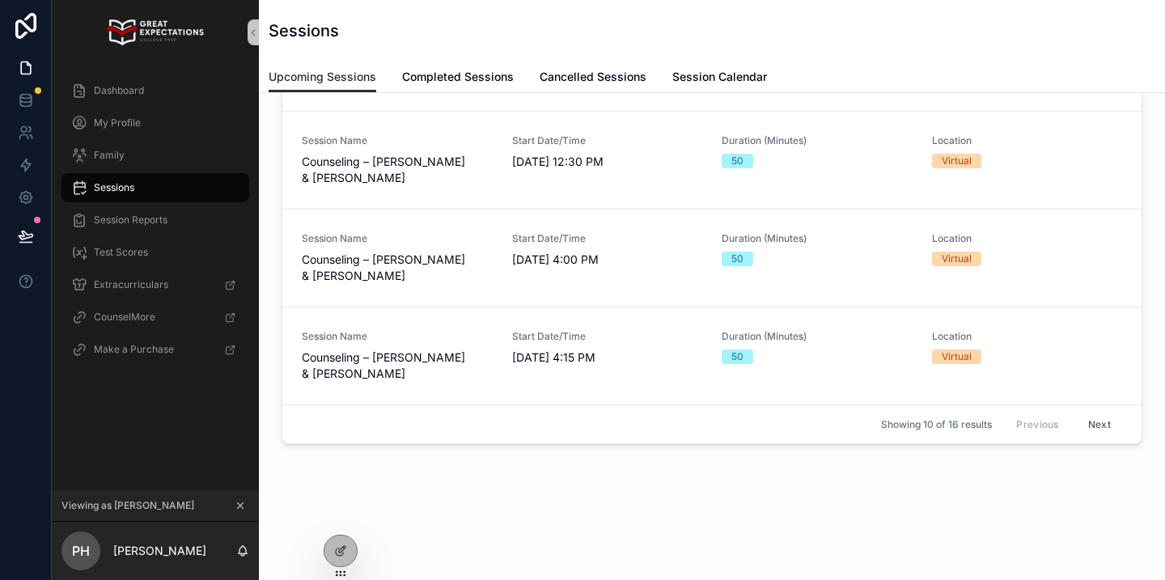
click at [1108, 419] on button "Next" at bounding box center [1099, 424] width 45 height 25
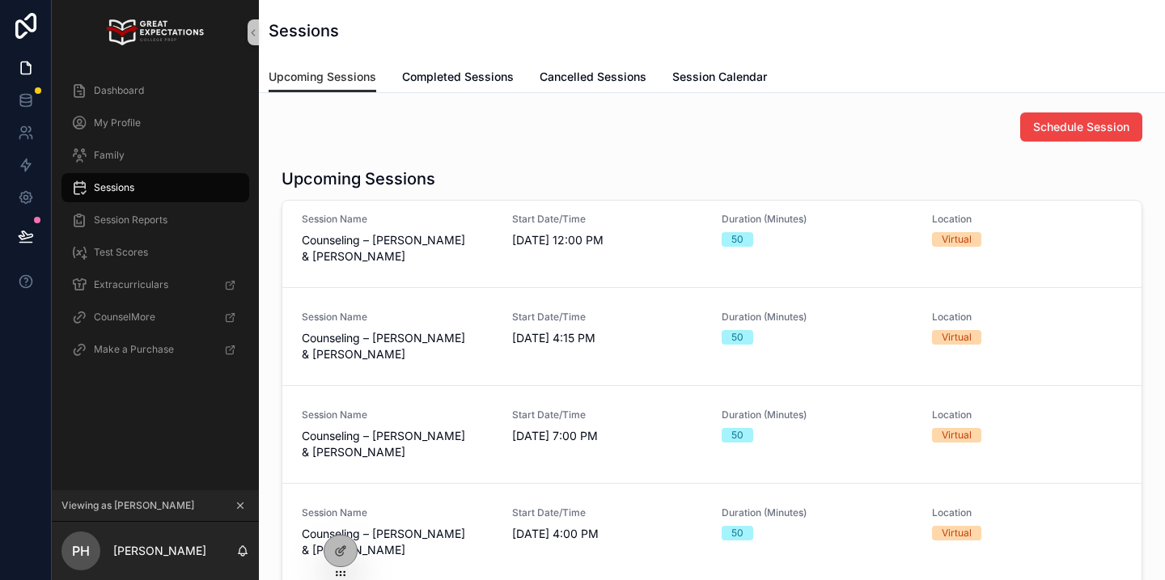
scroll to position [110, 0]
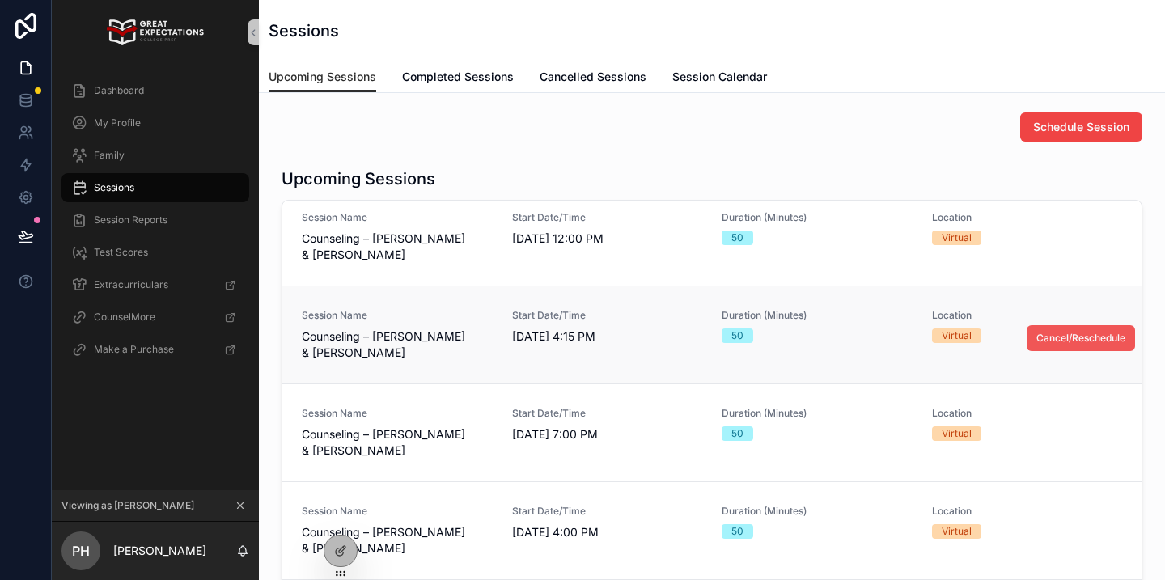
click at [1067, 337] on span "Cancel/Reschedule" at bounding box center [1081, 338] width 89 height 13
click at [345, 517] on icon at bounding box center [340, 516] width 13 height 13
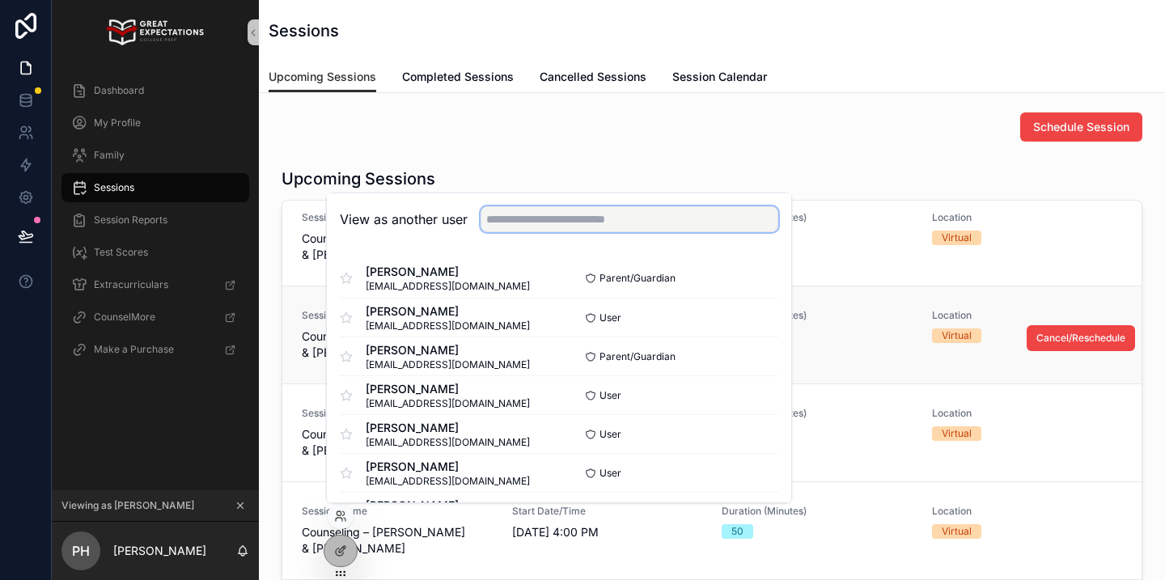
click at [539, 227] on input "text" at bounding box center [630, 219] width 298 height 26
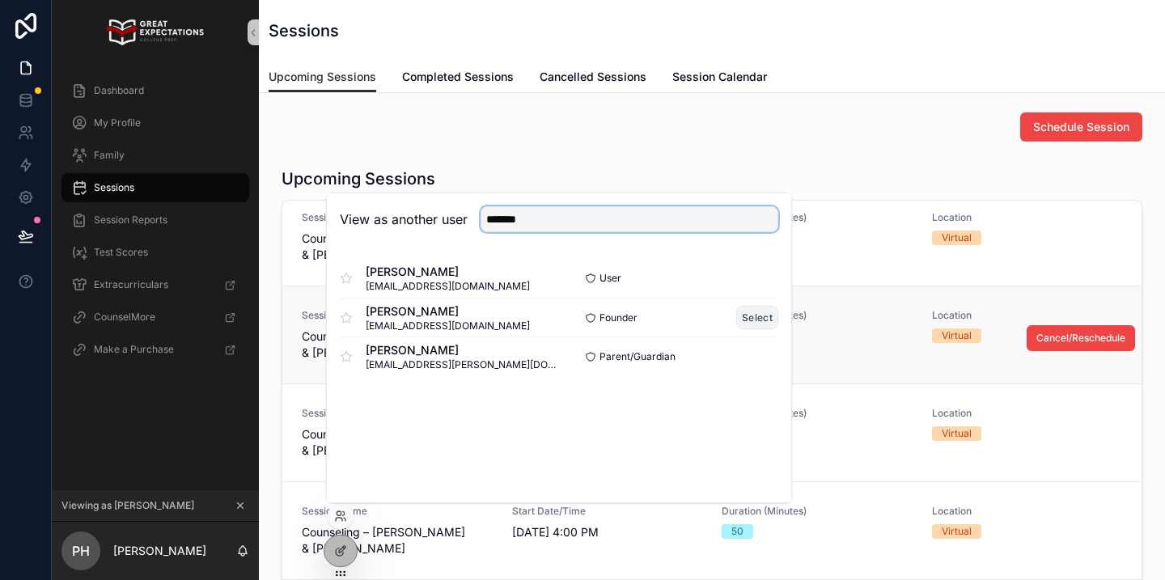
type input "*******"
click at [754, 316] on button "Select" at bounding box center [757, 317] width 42 height 23
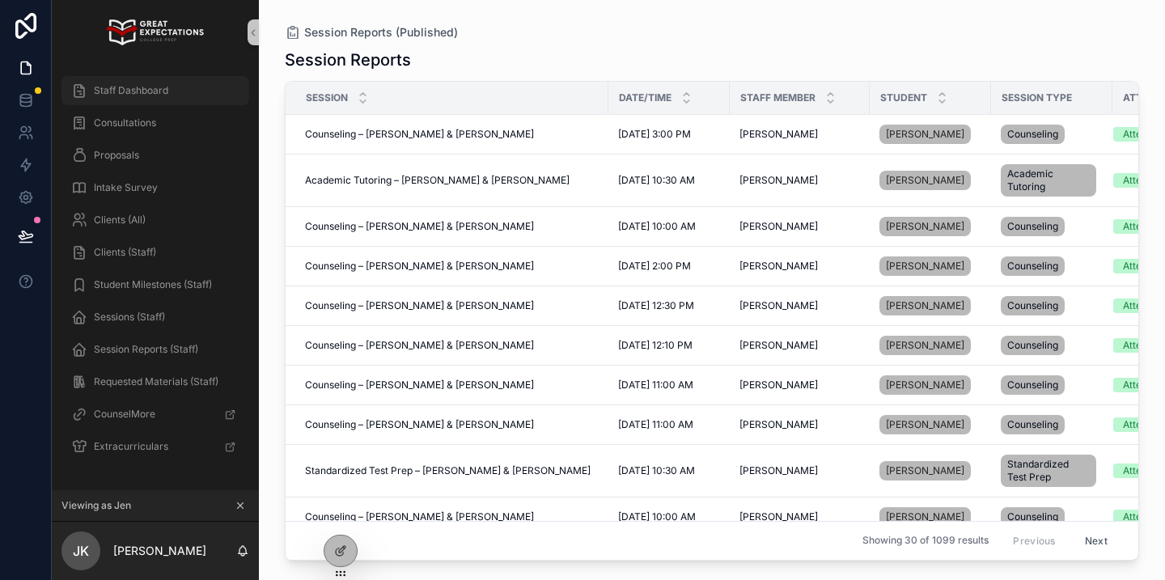
click at [152, 100] on div "Staff Dashboard" at bounding box center [155, 91] width 168 height 26
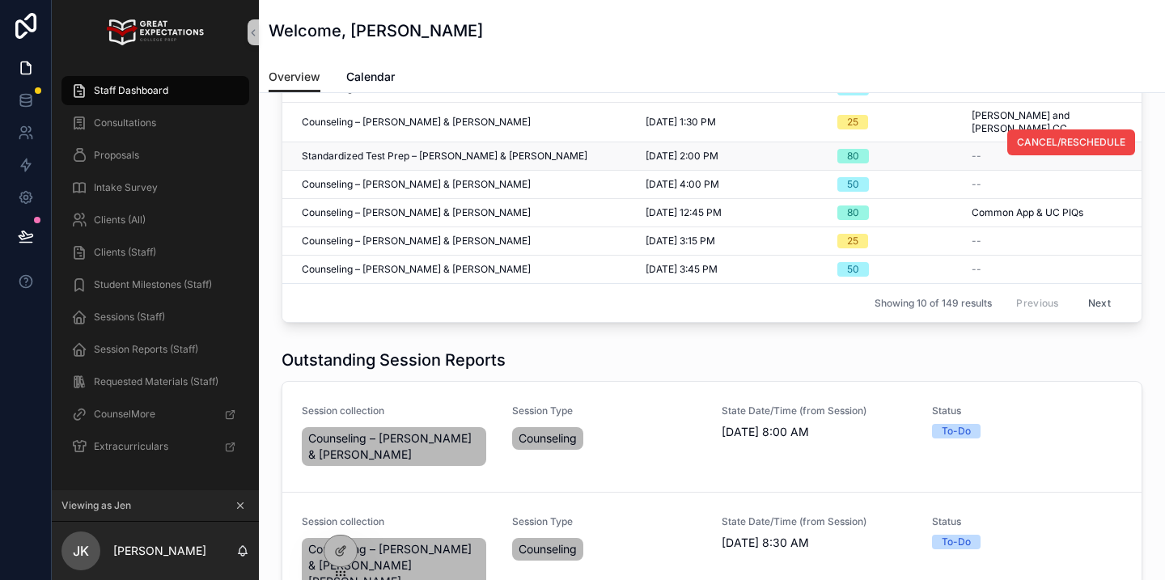
scroll to position [222, 0]
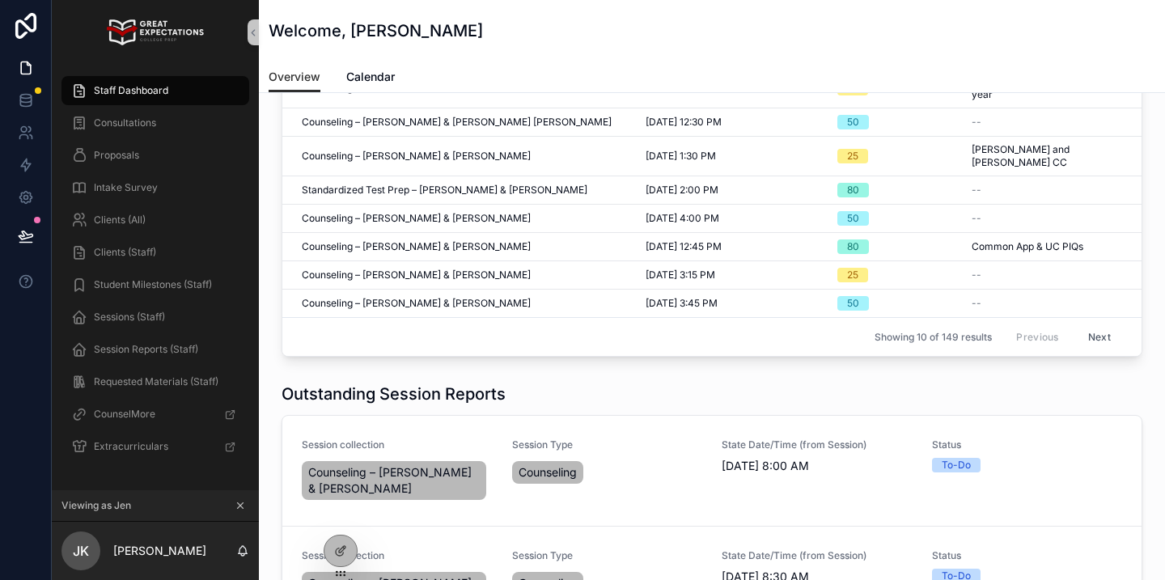
click at [1106, 330] on button "Next" at bounding box center [1099, 337] width 45 height 25
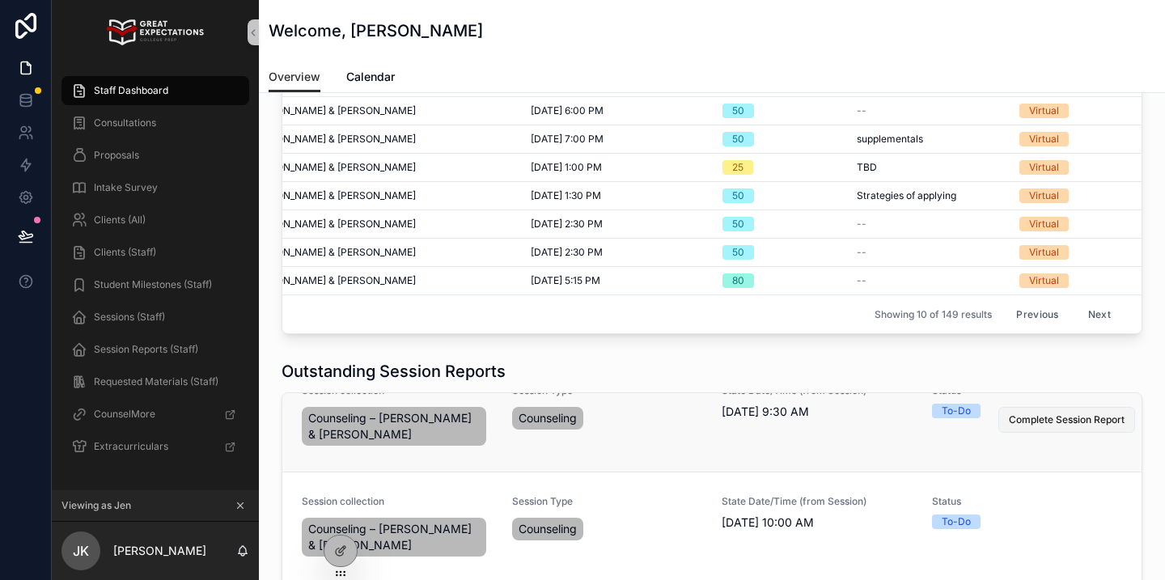
scroll to position [234, 0]
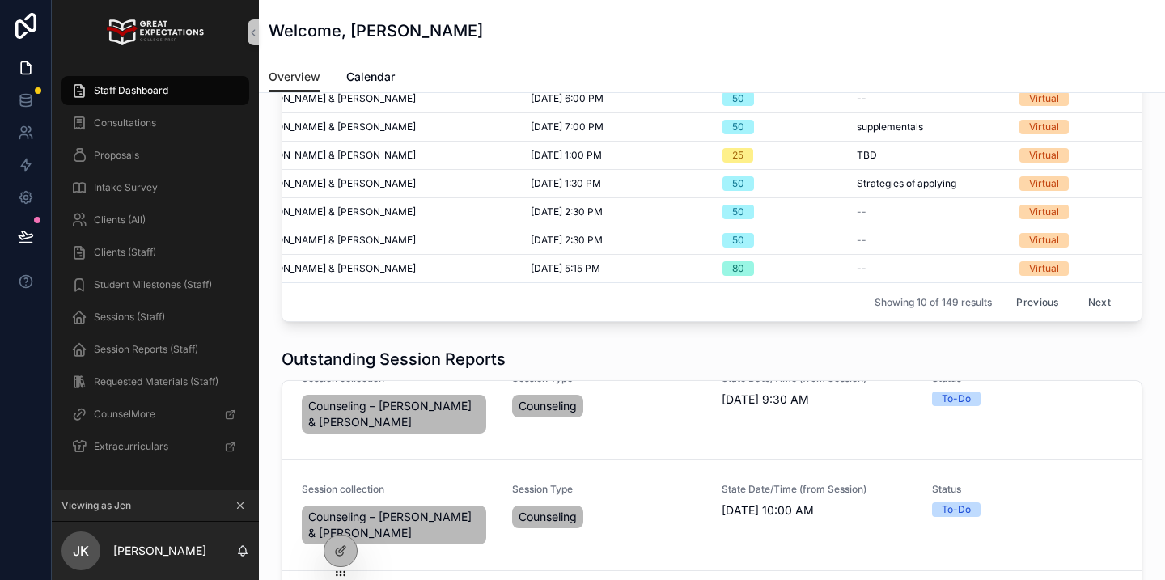
click at [1095, 306] on button "Next" at bounding box center [1099, 302] width 45 height 25
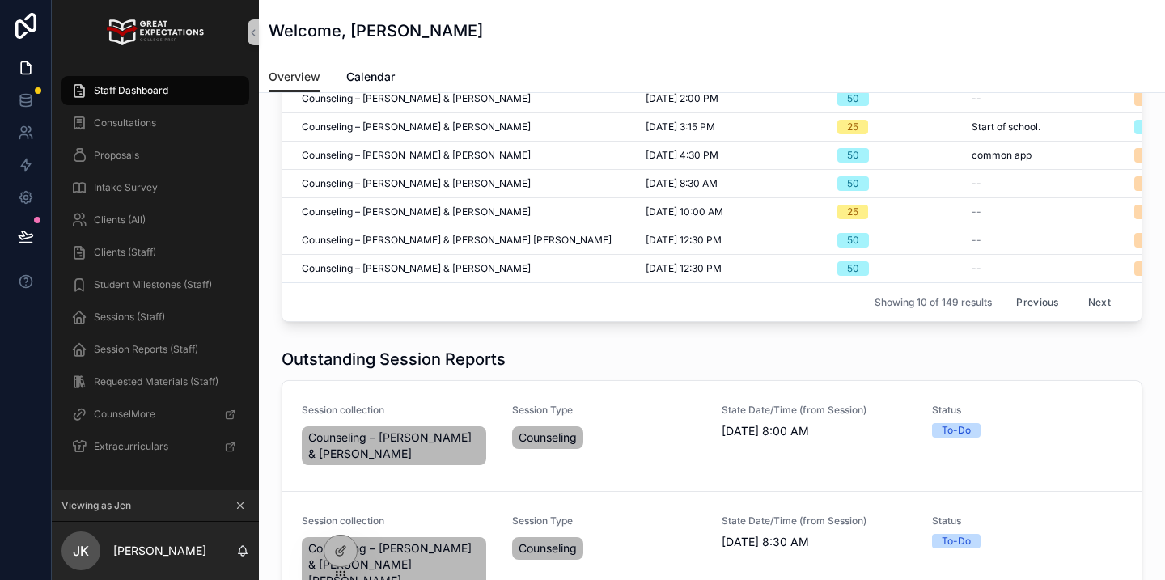
scroll to position [214, 0]
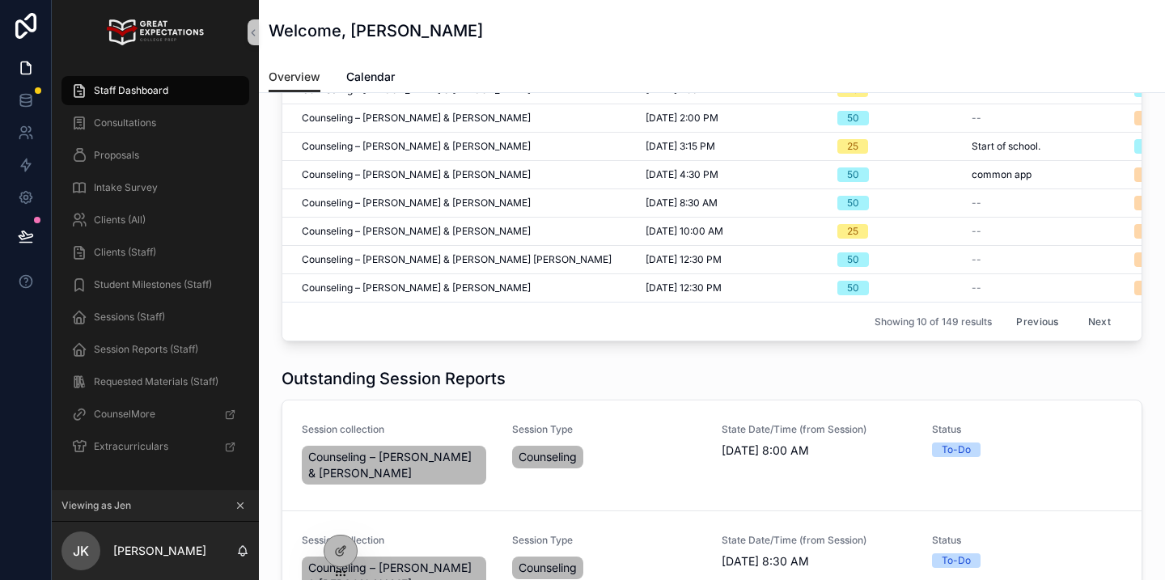
click at [1102, 325] on button "Next" at bounding box center [1099, 321] width 45 height 25
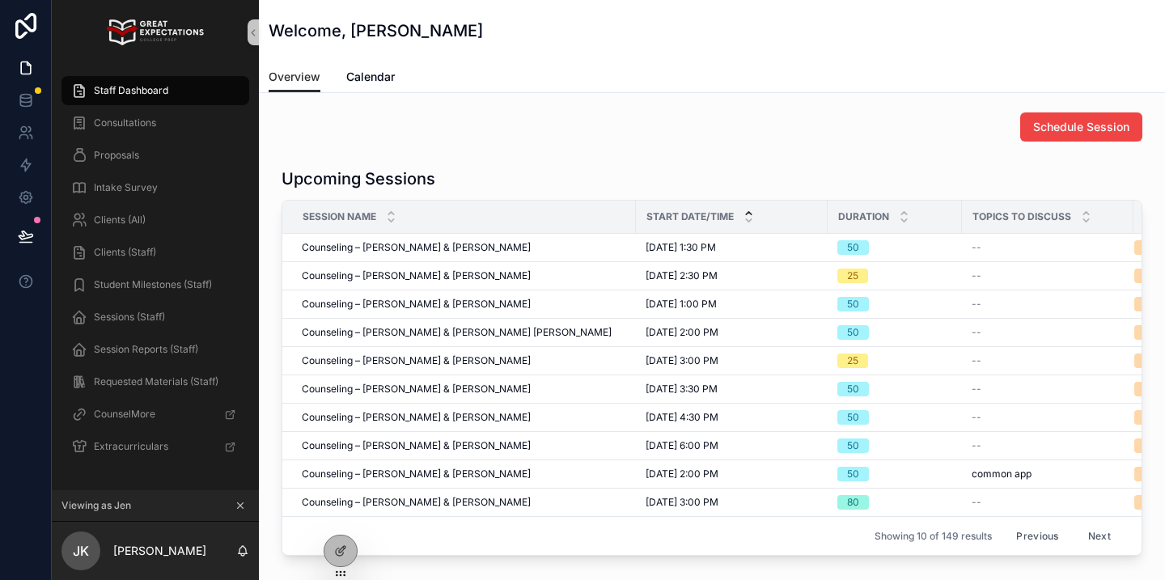
click at [1107, 538] on button "Next" at bounding box center [1099, 536] width 45 height 25
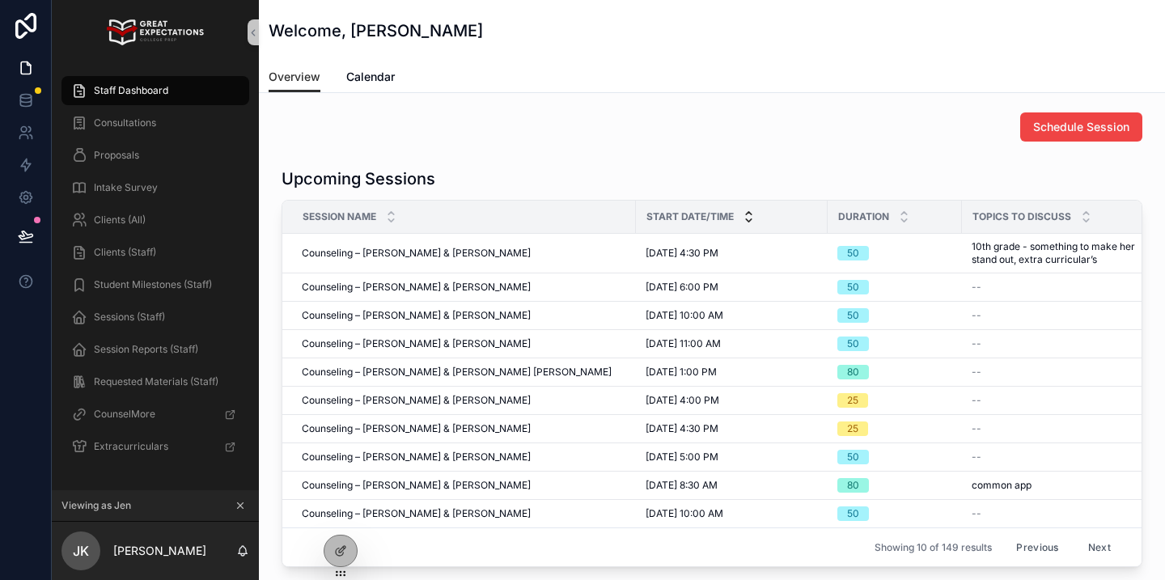
click at [749, 221] on icon "scrollable content" at bounding box center [749, 220] width 6 height 2
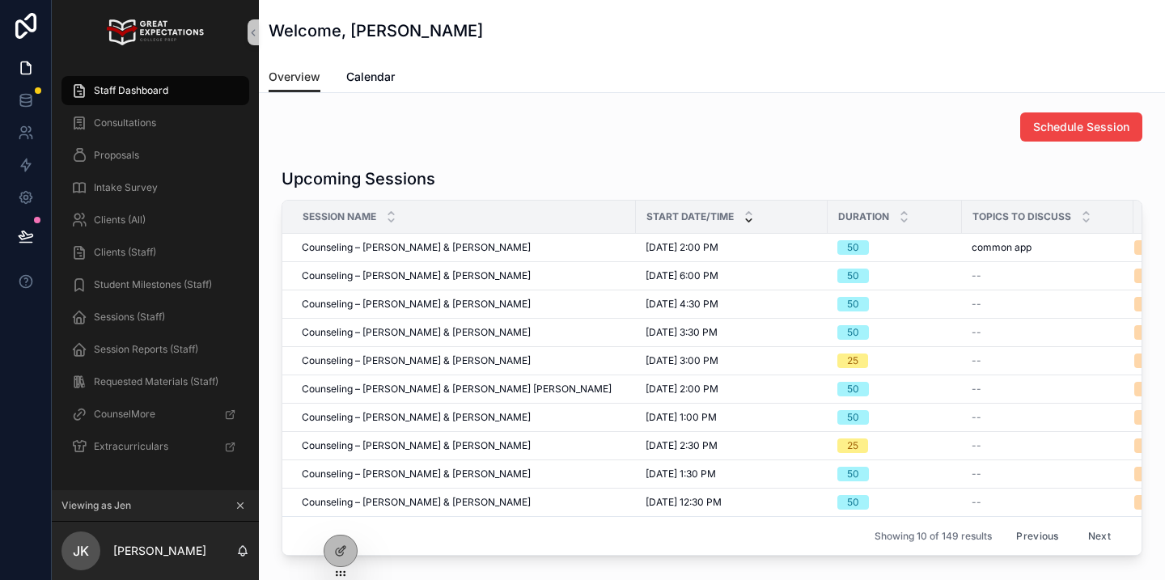
click at [1105, 546] on button "Next" at bounding box center [1099, 536] width 45 height 25
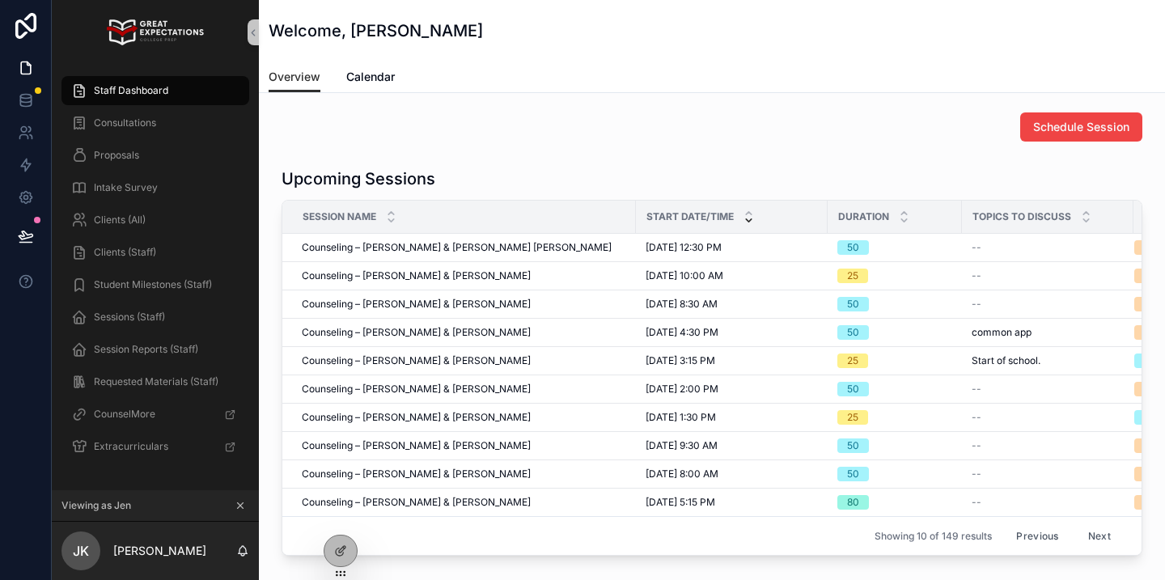
click at [1051, 537] on button "Previous" at bounding box center [1037, 536] width 65 height 25
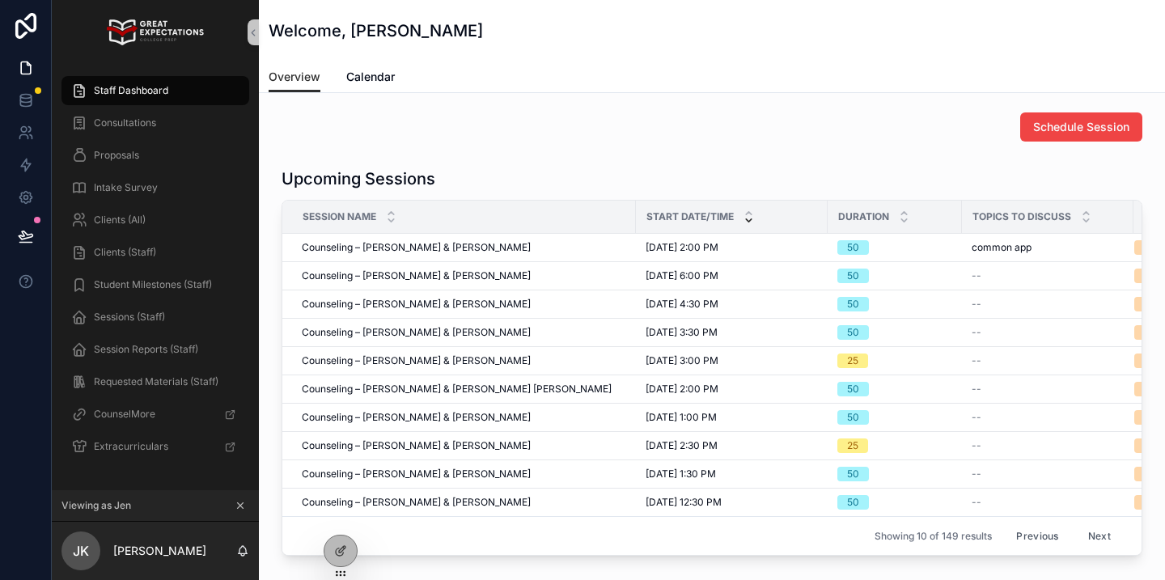
click at [1051, 537] on button "Previous" at bounding box center [1037, 536] width 65 height 25
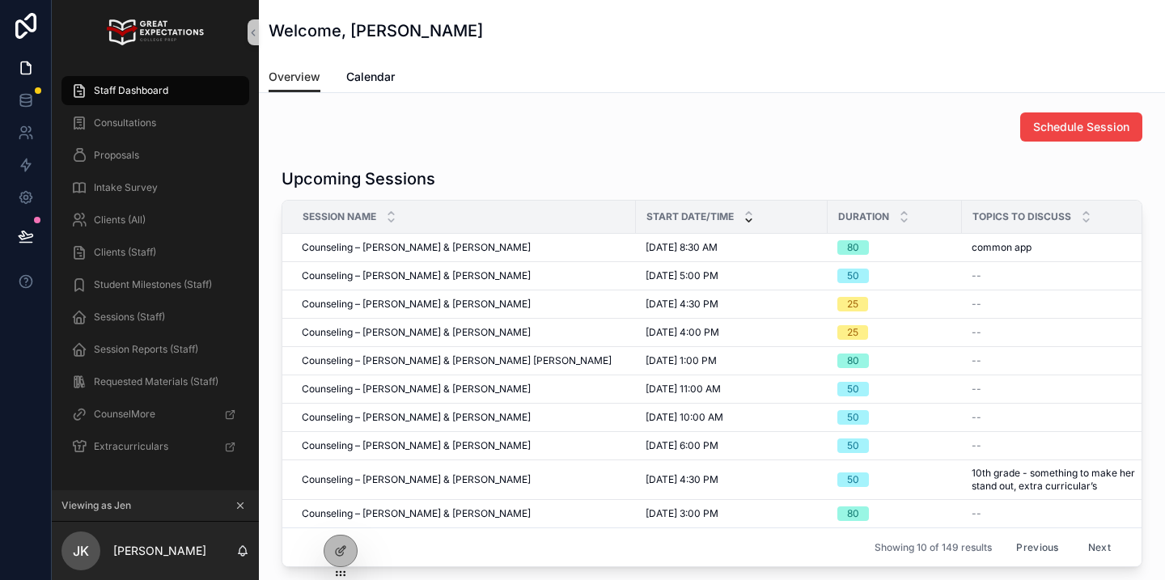
click at [1051, 537] on button "Previous" at bounding box center [1037, 547] width 65 height 25
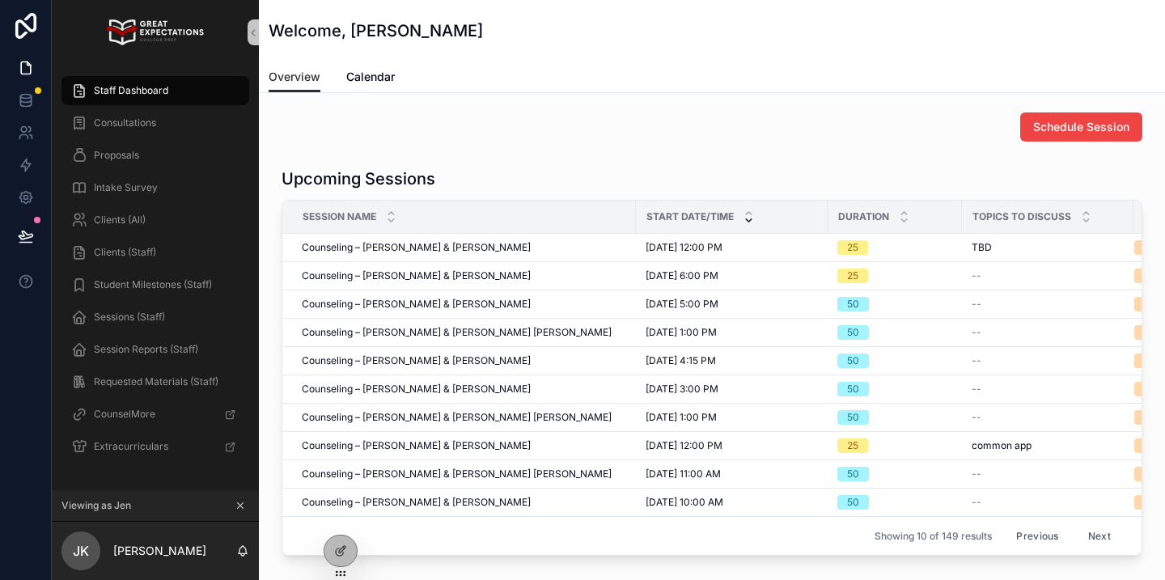
click at [1051, 537] on button "Previous" at bounding box center [1037, 536] width 65 height 25
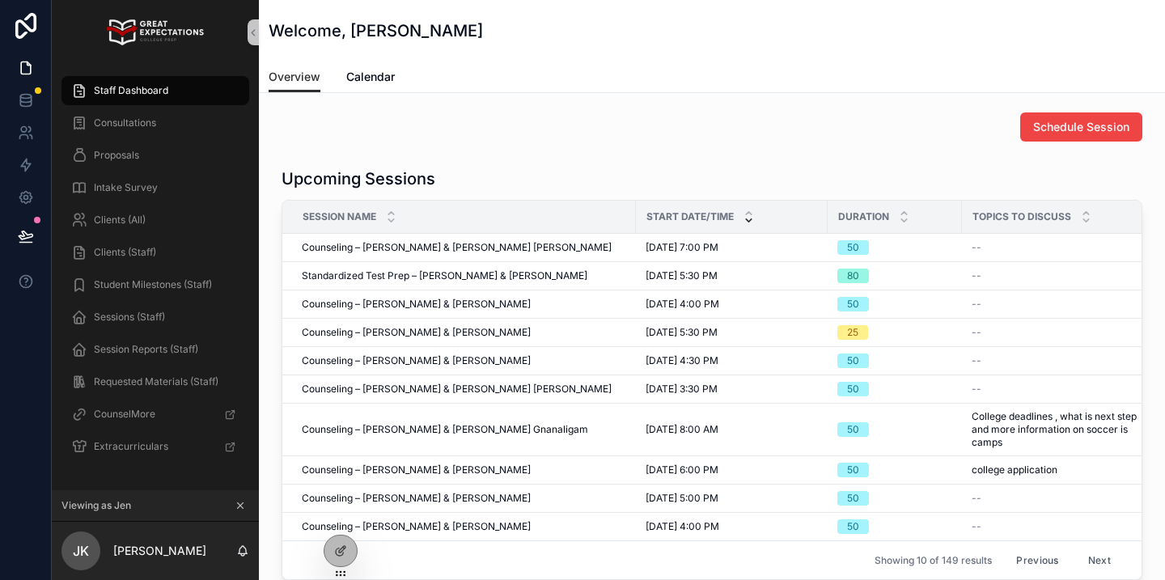
click at [1037, 559] on button "Previous" at bounding box center [1037, 560] width 65 height 25
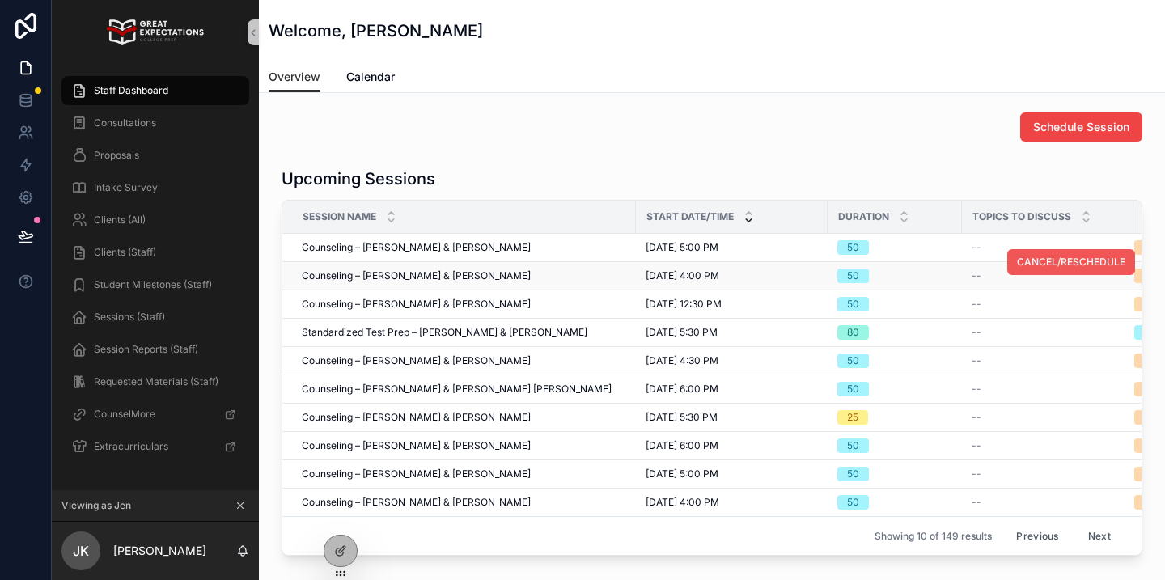
click at [1046, 269] on button "CANCEL/RESCHEDULE" at bounding box center [1071, 262] width 128 height 26
